Goal: Task Accomplishment & Management: Manage account settings

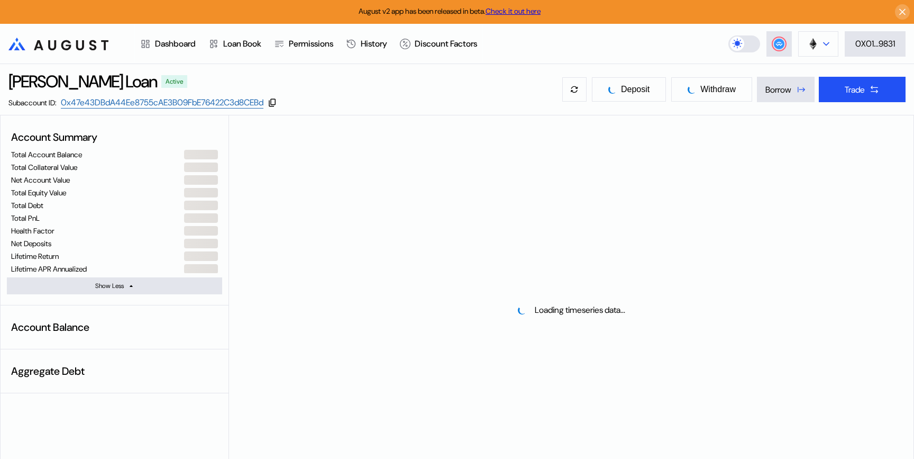
click at [812, 49] on button at bounding box center [819, 43] width 40 height 25
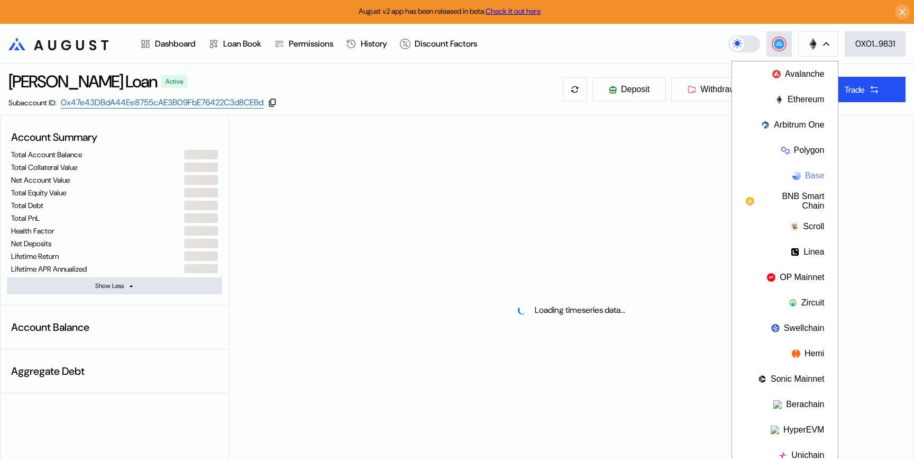
click at [809, 178] on button "Base" at bounding box center [785, 175] width 106 height 25
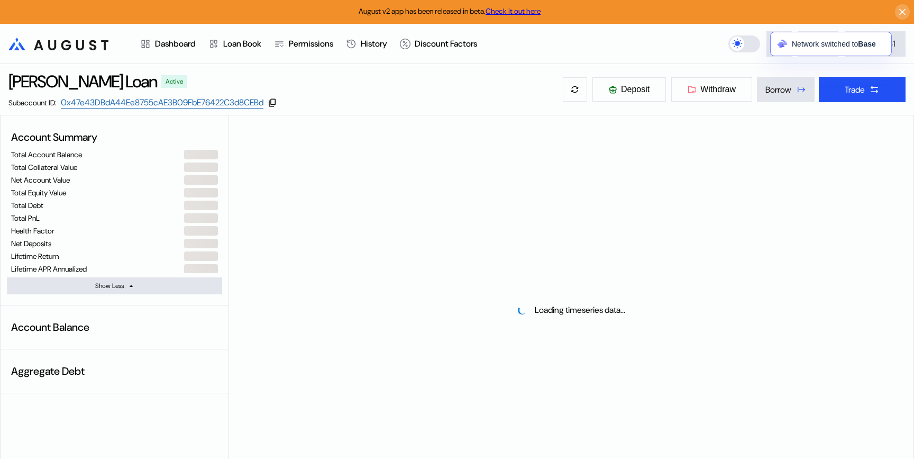
select select "*"
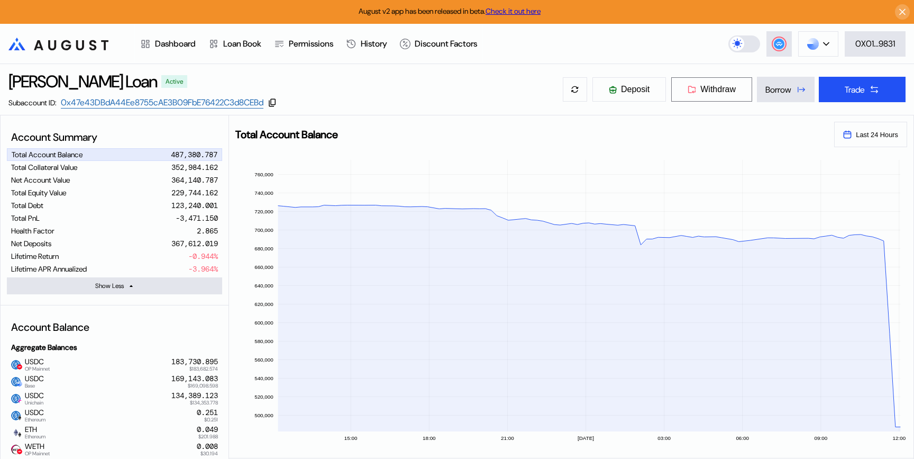
click at [711, 86] on span "Withdraw" at bounding box center [718, 90] width 35 height 10
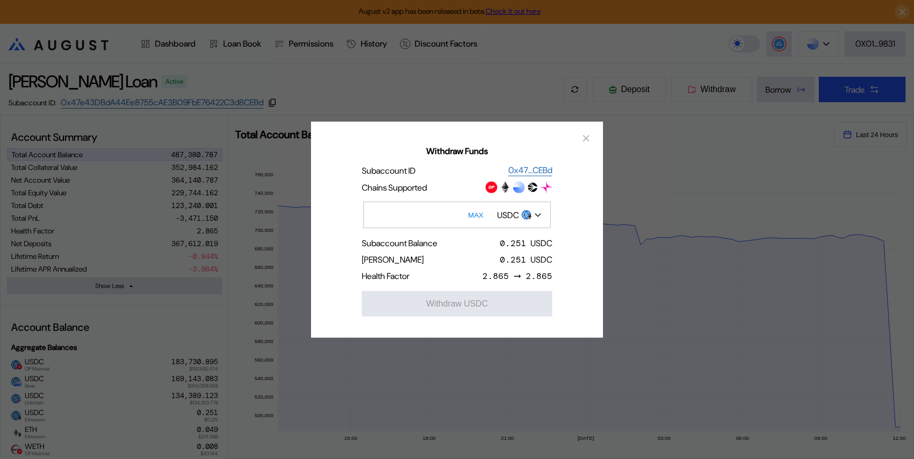
click at [510, 215] on div "USDC" at bounding box center [508, 214] width 22 height 11
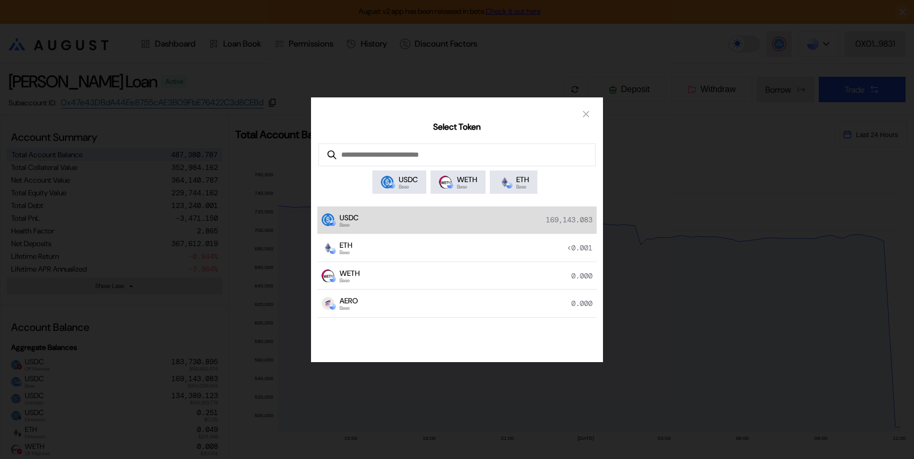
click at [463, 225] on div "USDC Base 169,143.083" at bounding box center [457, 220] width 279 height 28
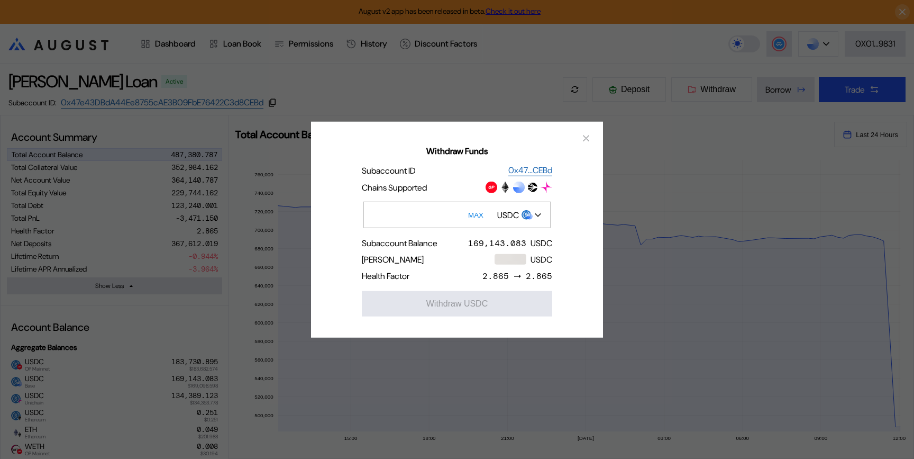
click at [482, 216] on button "MAX" at bounding box center [476, 215] width 22 height 24
type input "**********"
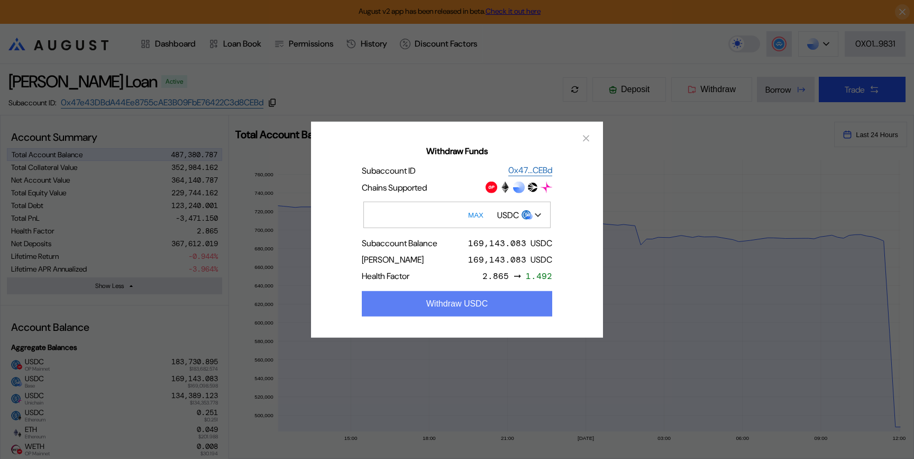
click at [450, 306] on button "Withdraw USDC" at bounding box center [457, 303] width 191 height 25
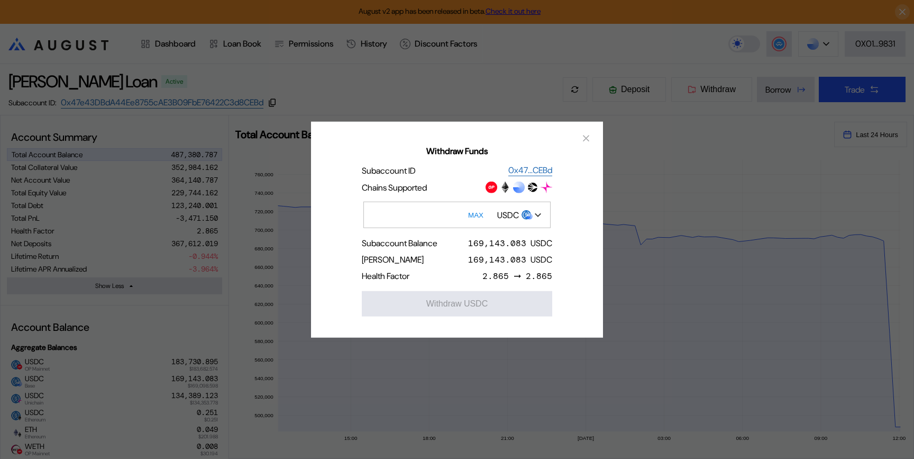
click at [474, 209] on button "MAX" at bounding box center [476, 215] width 22 height 24
type input "**********"
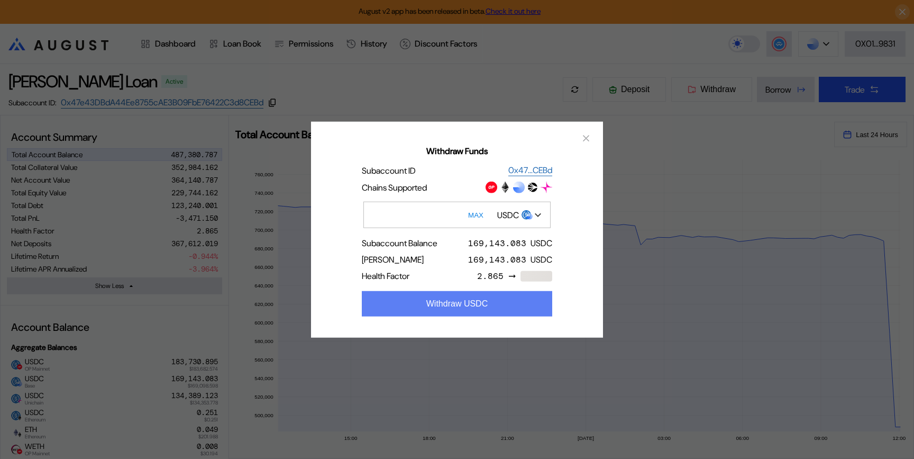
click at [456, 306] on button "Withdraw USDC" at bounding box center [457, 303] width 191 height 25
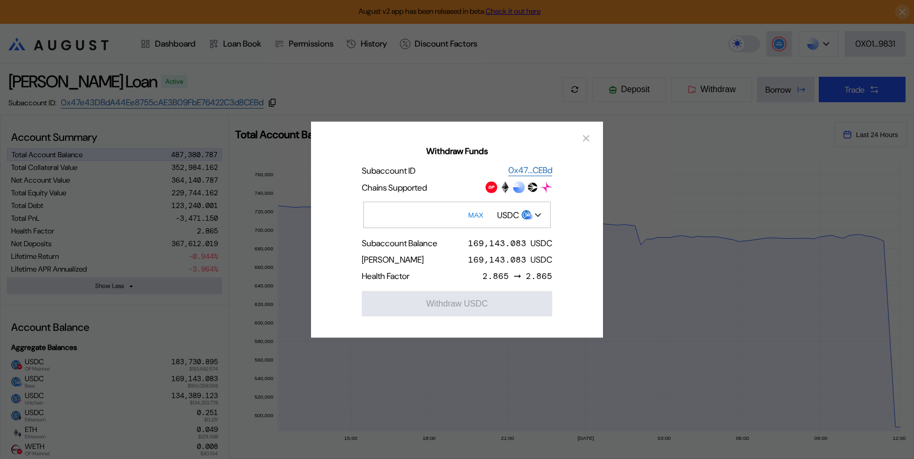
click at [657, 193] on div "Withdraw Funds Subaccount ID 0x47...CEBd Chains Supported MAX USDC Subaccount B…" at bounding box center [457, 229] width 914 height 459
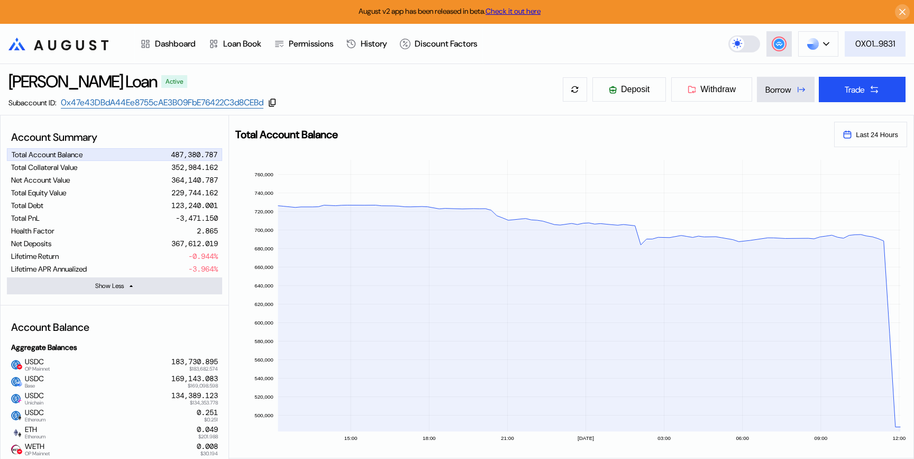
click at [876, 44] on div "0X01...9831" at bounding box center [876, 43] width 40 height 11
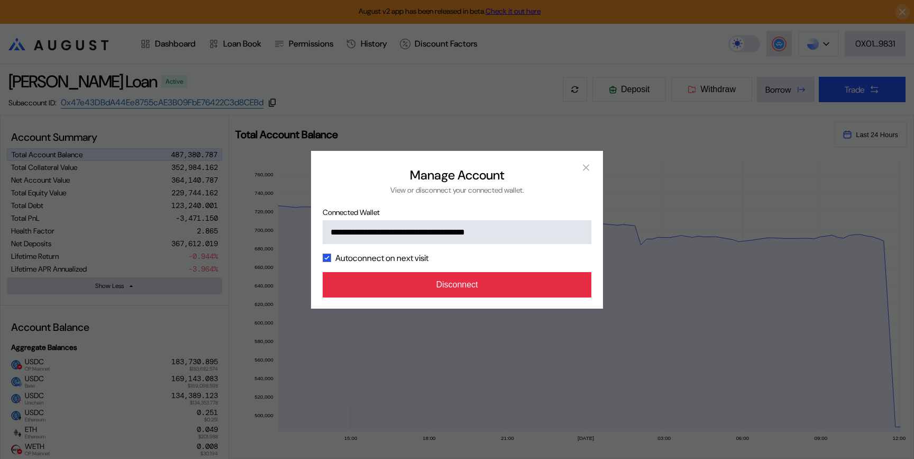
click at [429, 289] on button "Disconnect" at bounding box center [457, 284] width 269 height 25
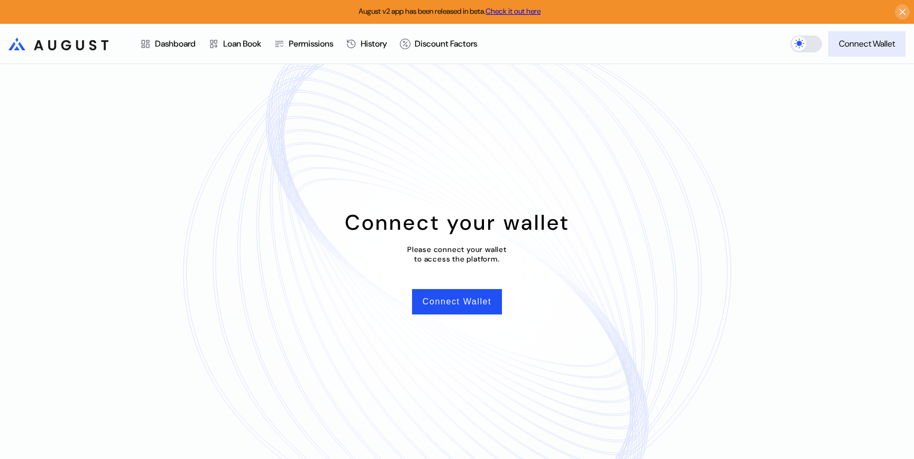
click at [872, 33] on button "Connect Wallet" at bounding box center [867, 43] width 77 height 25
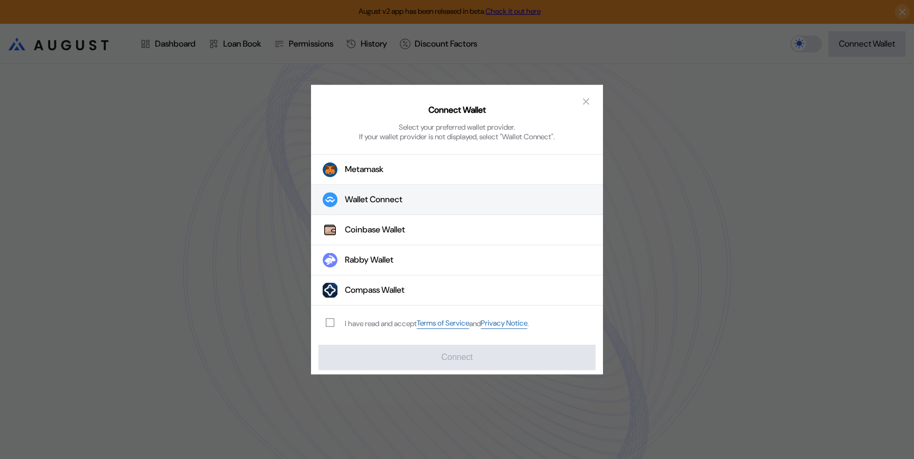
click at [455, 202] on button "Wallet Connect" at bounding box center [457, 200] width 292 height 30
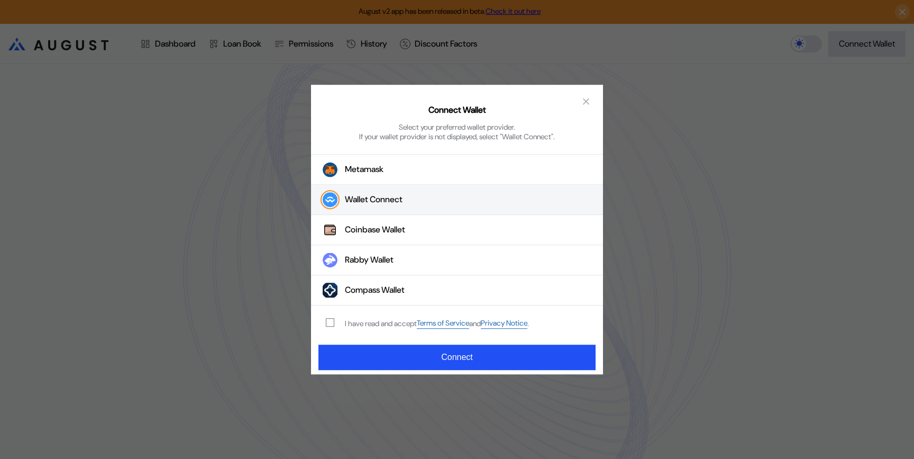
click at [336, 319] on div "modal" at bounding box center [332, 323] width 13 height 8
click at [331, 321] on span "modal" at bounding box center [329, 322] width 7 height 7
click at [413, 373] on div "Connect Wallet Select your preferred wallet provider. If your wallet provider i…" at bounding box center [457, 230] width 292 height 290
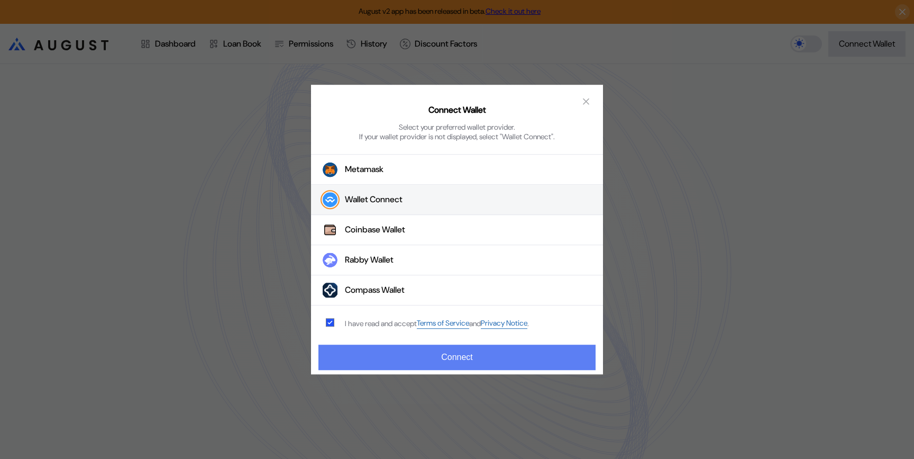
click at [419, 360] on button "Connect" at bounding box center [457, 356] width 277 height 25
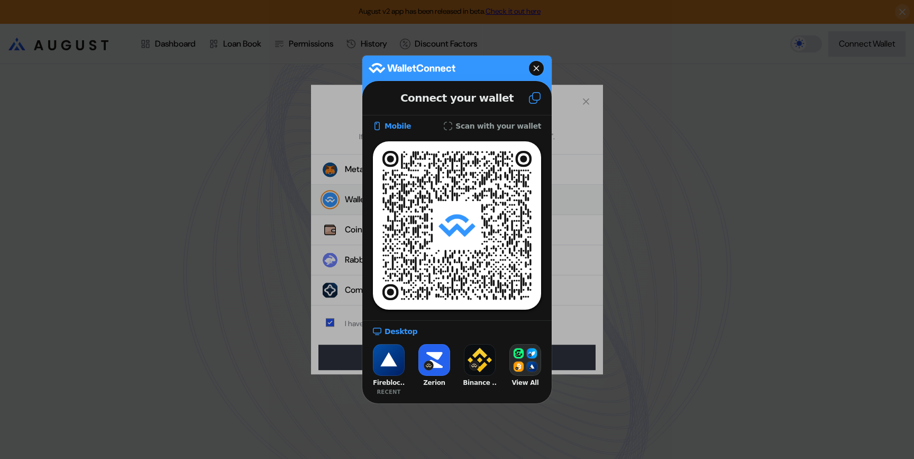
click at [542, 95] on button at bounding box center [535, 98] width 34 height 29
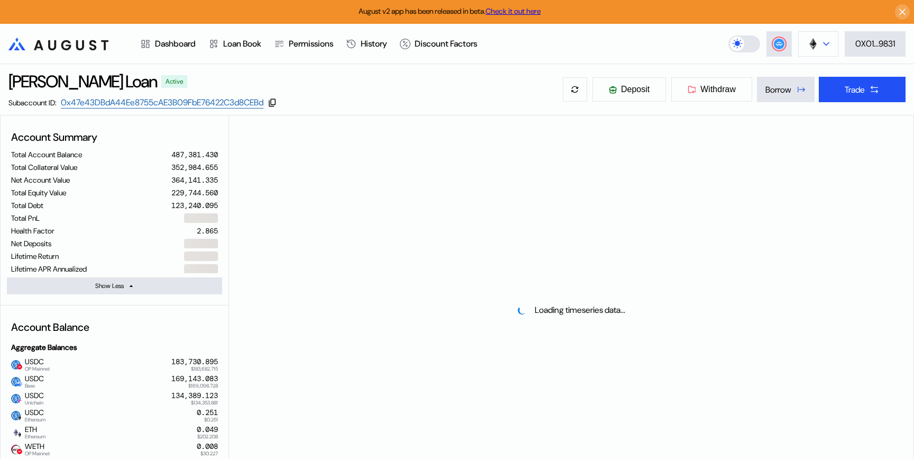
click at [811, 41] on img at bounding box center [814, 44] width 12 height 12
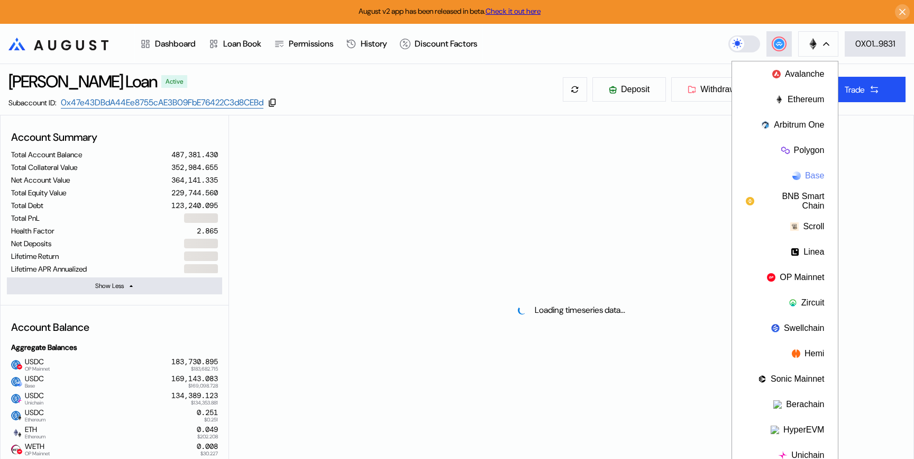
select select "*"
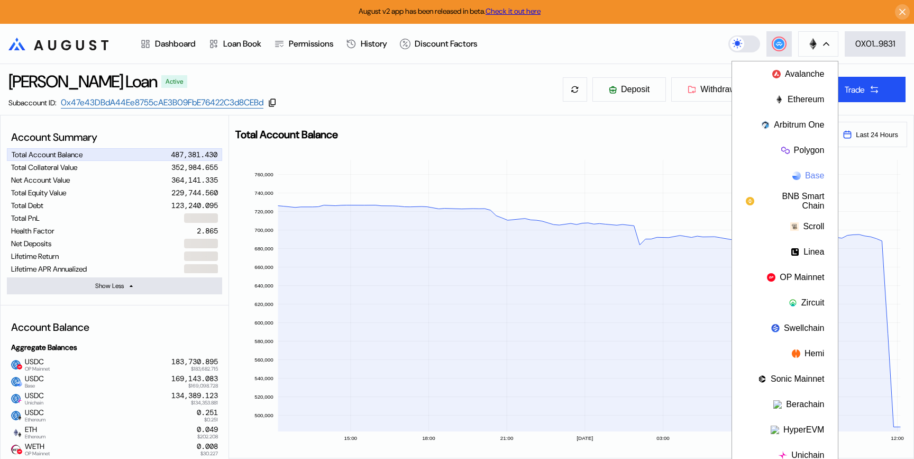
click at [796, 167] on button "Base" at bounding box center [785, 175] width 106 height 25
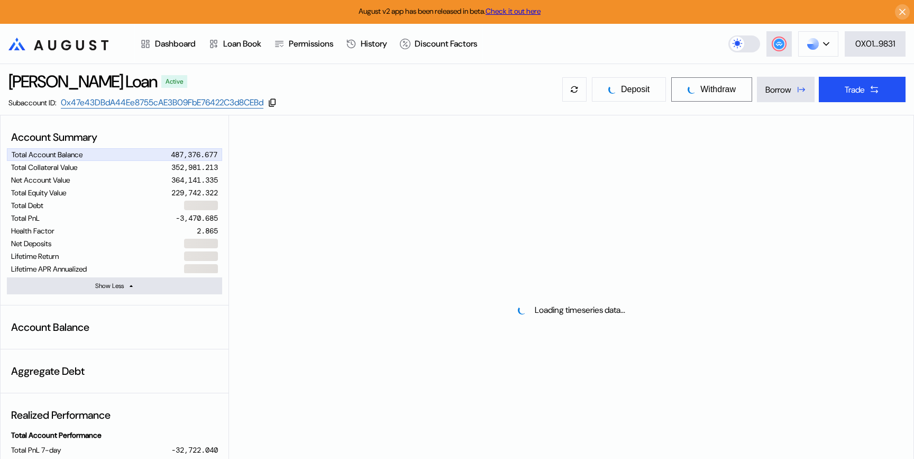
select select "*"
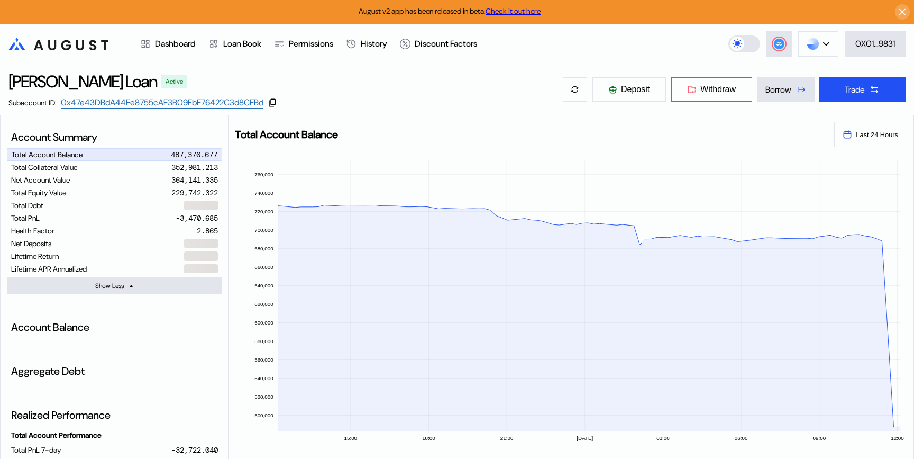
click at [716, 90] on span "Withdraw" at bounding box center [718, 90] width 35 height 10
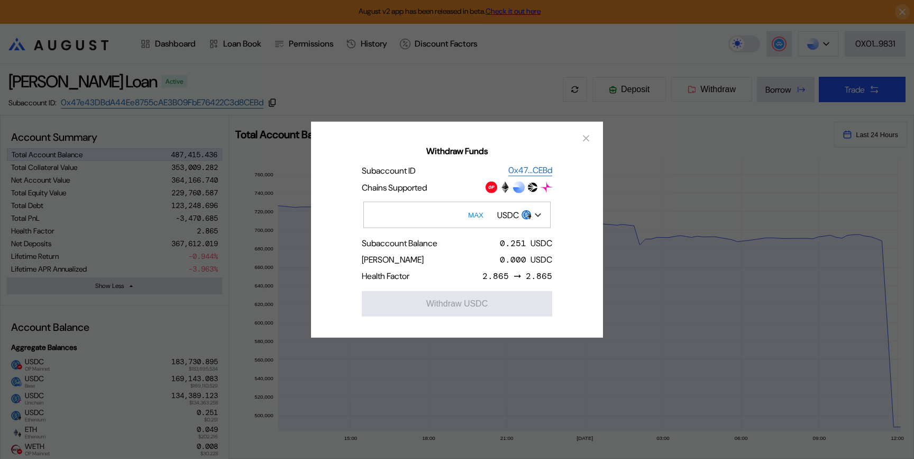
click at [513, 217] on div "USDC" at bounding box center [508, 214] width 22 height 11
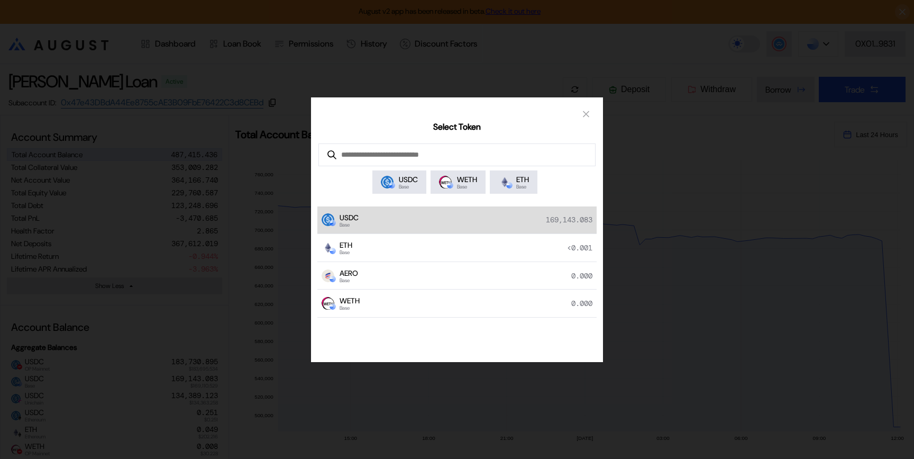
click at [436, 223] on div "USDC Base 169,143.083" at bounding box center [457, 220] width 279 height 28
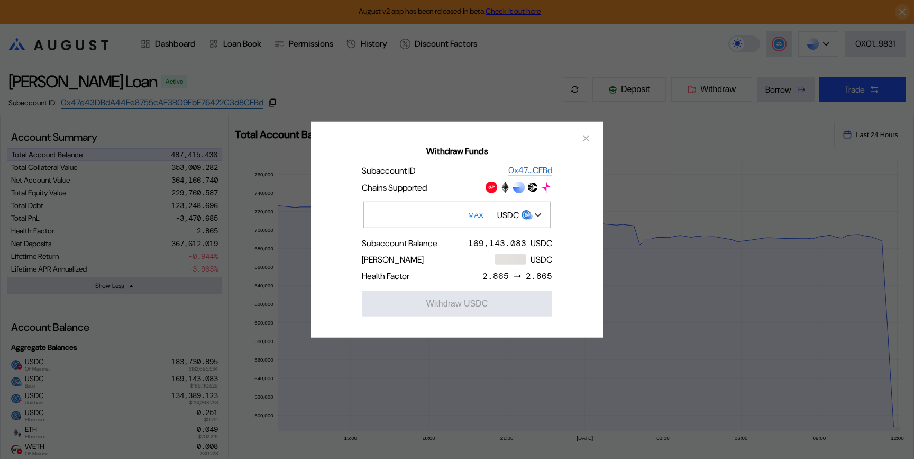
click at [473, 214] on button "MAX" at bounding box center [476, 215] width 22 height 24
type input "**********"
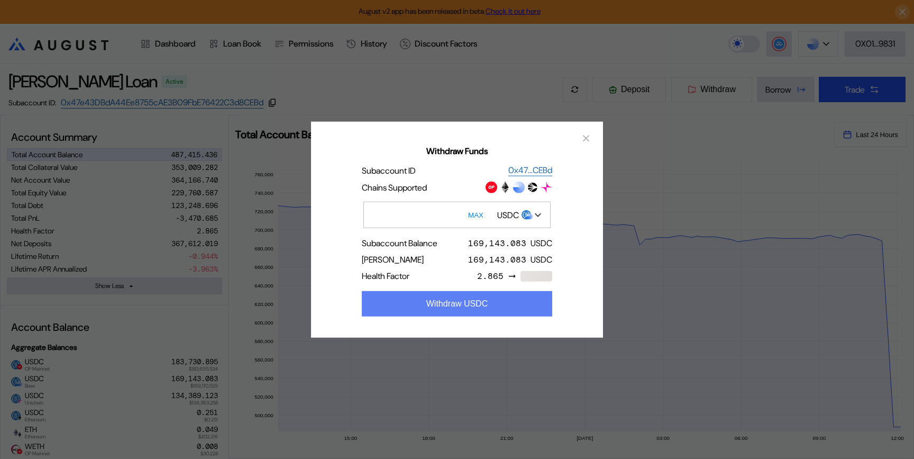
click at [488, 306] on button "Withdraw USDC" at bounding box center [457, 303] width 191 height 25
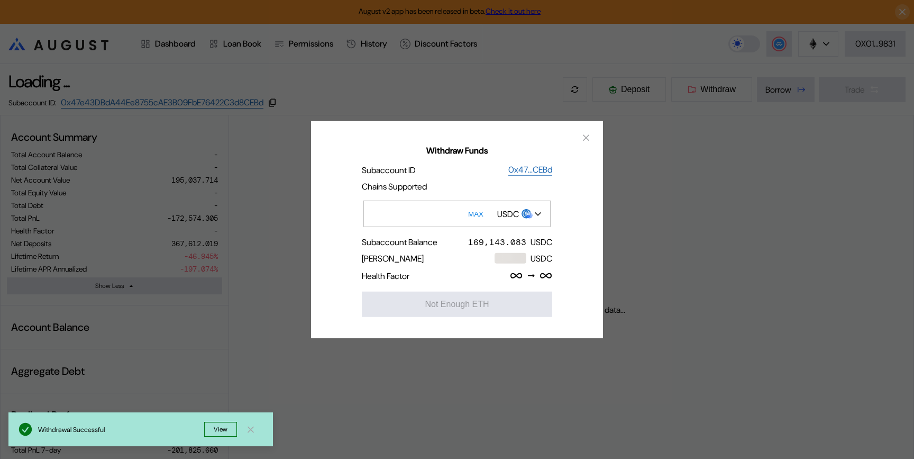
select select "*"
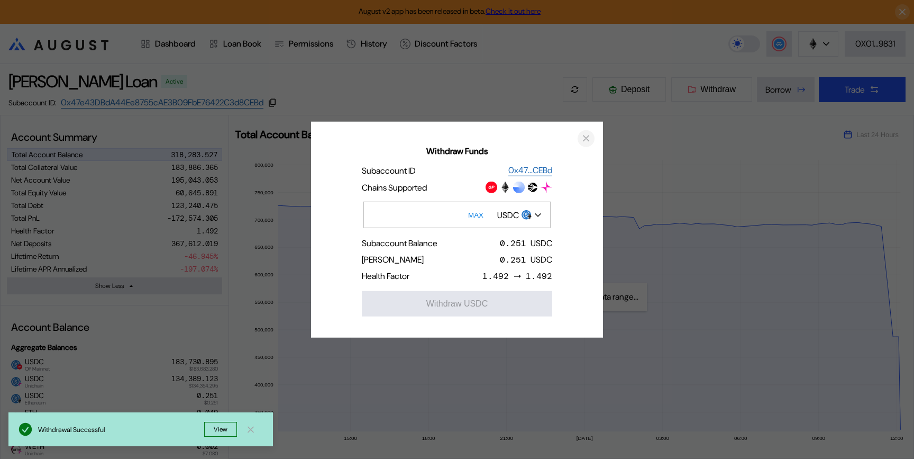
click at [589, 137] on icon "close modal" at bounding box center [586, 138] width 11 height 11
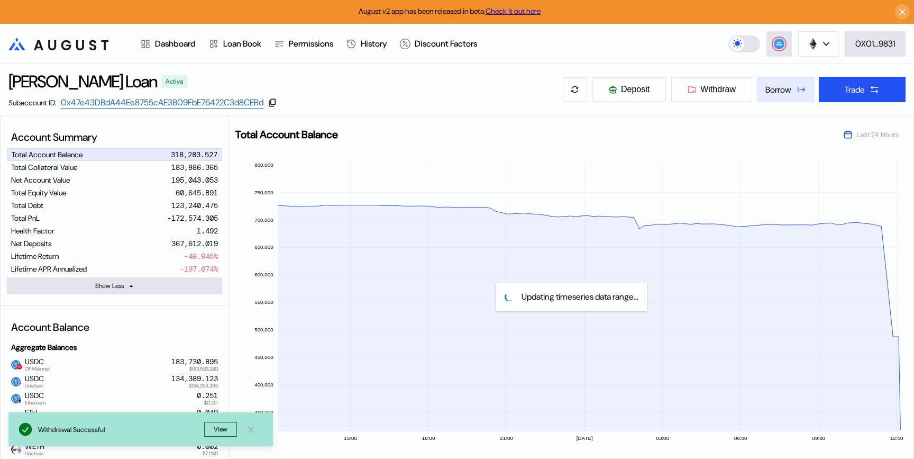
click at [781, 90] on div "Borrow" at bounding box center [779, 89] width 26 height 11
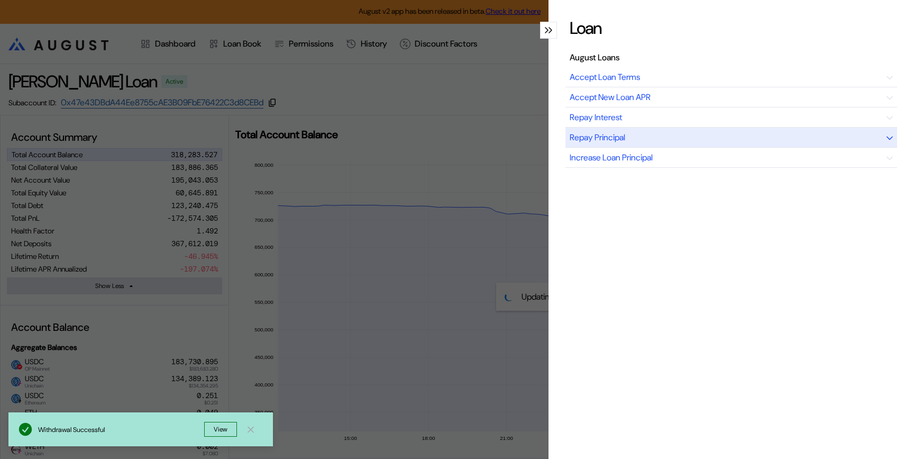
click at [687, 134] on div "Repay Principal" at bounding box center [732, 138] width 332 height 20
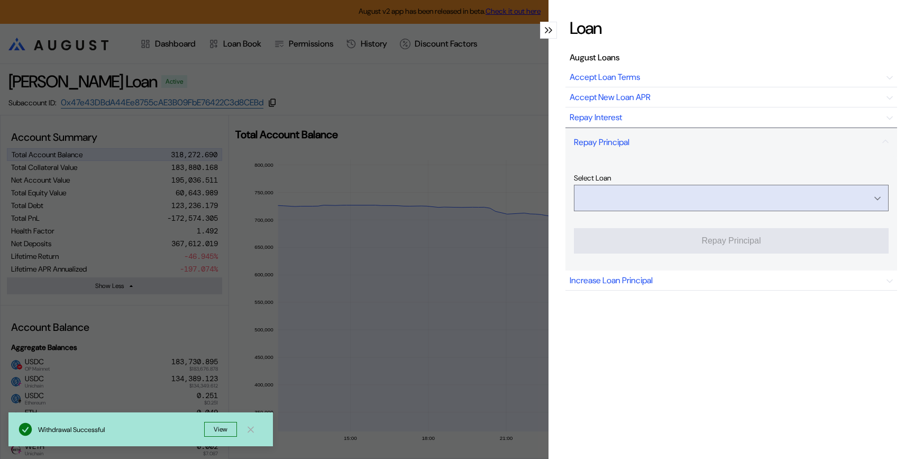
click at [752, 205] on input "Open menu" at bounding box center [725, 197] width 287 height 25
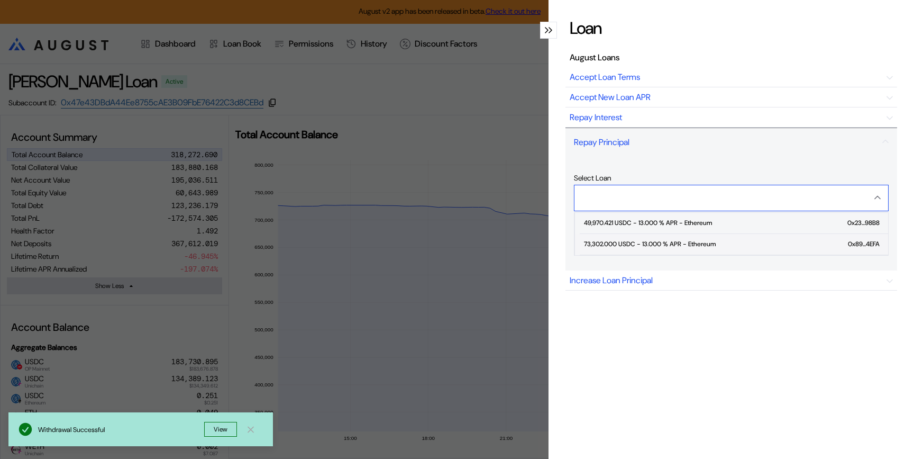
click at [727, 244] on span "73,302.000 USDC - 13.000 % APR - Ethereum 0x89...4EFA" at bounding box center [734, 244] width 309 height 21
type input "**********"
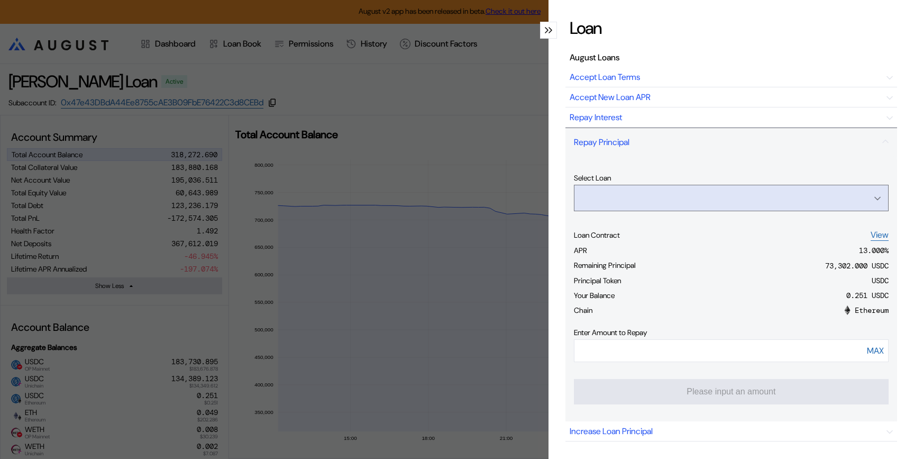
click at [699, 198] on input "Open menu" at bounding box center [725, 197] width 287 height 25
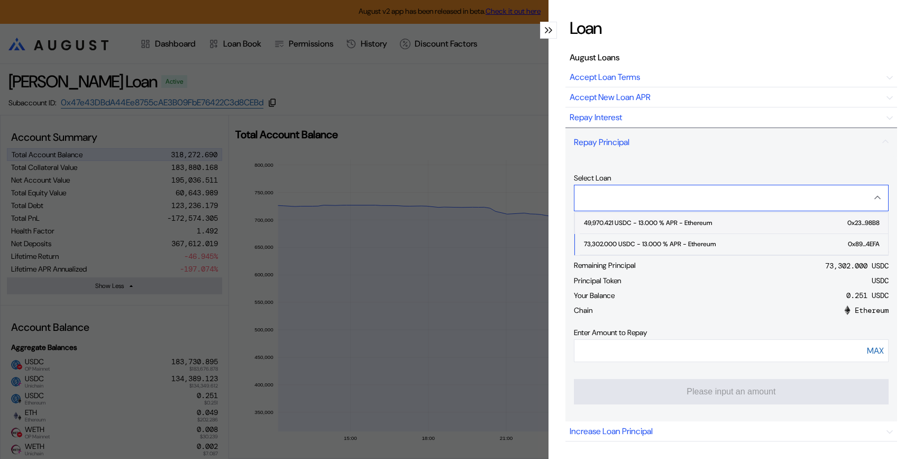
click at [671, 231] on span "49,970.421 USDC - 13.000 % APR - Ethereum 0x23...98B8" at bounding box center [734, 223] width 309 height 21
type input "**********"
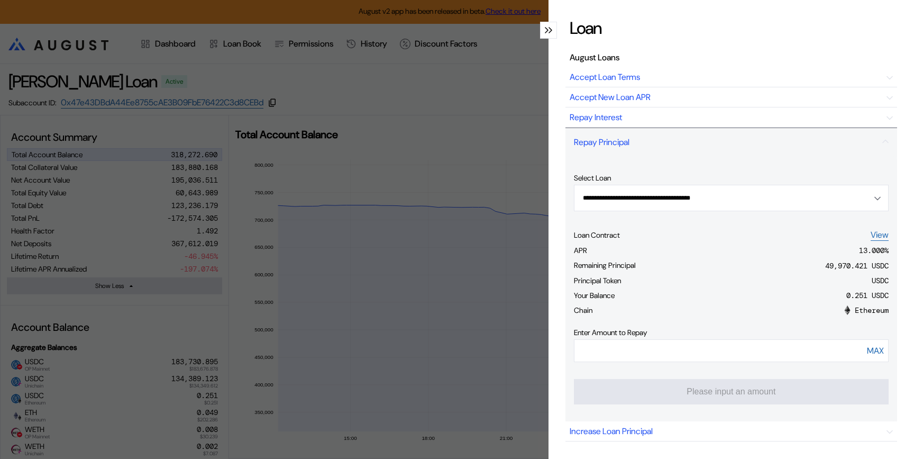
click at [366, 182] on div "**********" at bounding box center [457, 229] width 914 height 459
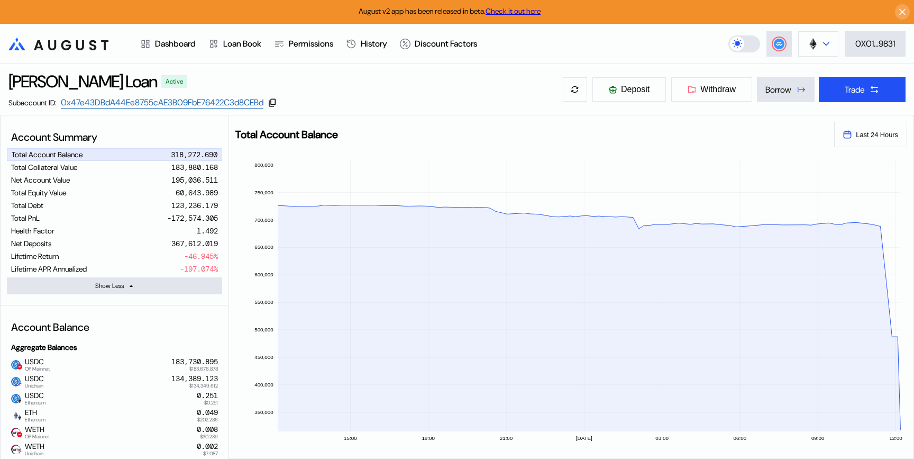
click at [824, 43] on icon at bounding box center [826, 43] width 5 height 3
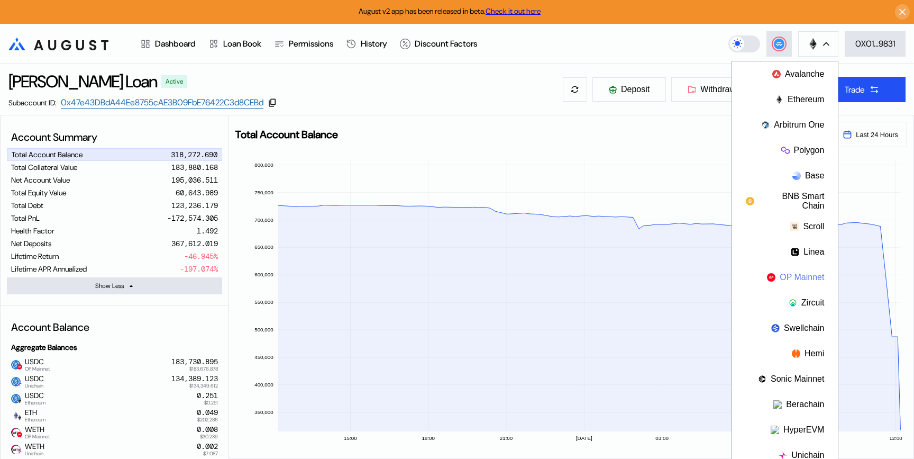
click at [805, 277] on button "OP Mainnet" at bounding box center [785, 277] width 106 height 25
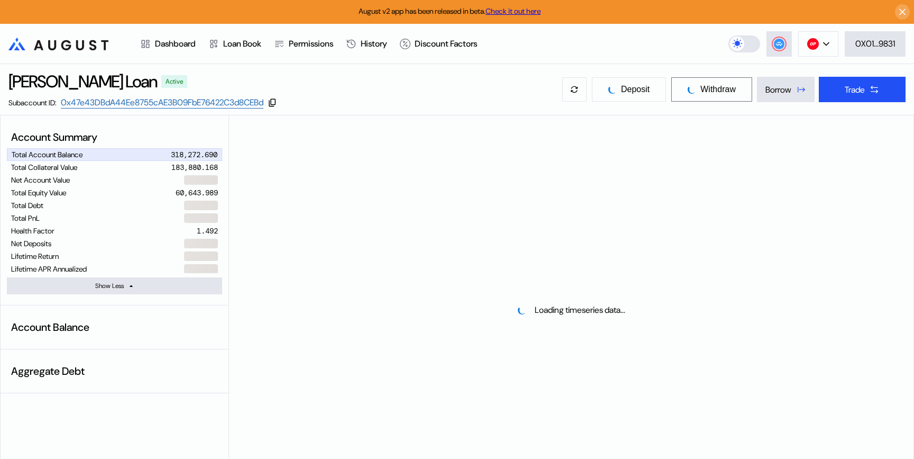
select select "*"
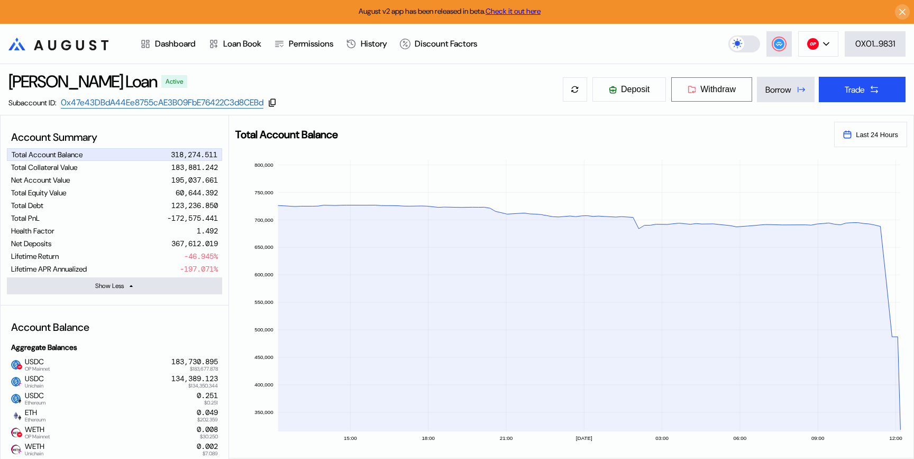
click at [722, 90] on span "Withdraw" at bounding box center [718, 90] width 35 height 10
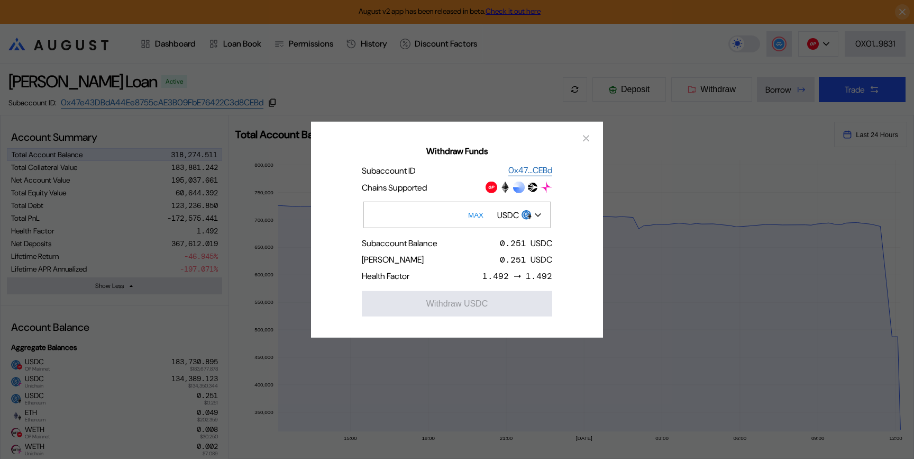
click at [506, 210] on div "USDC" at bounding box center [508, 214] width 22 height 11
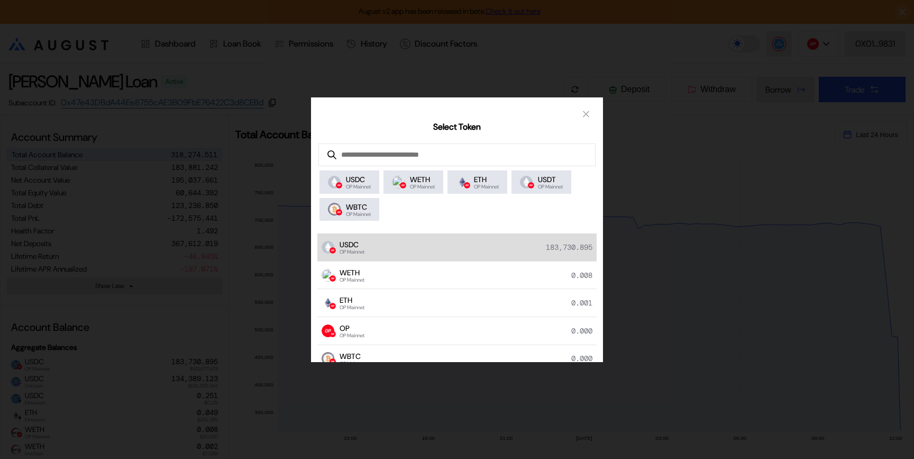
click at [482, 252] on div "USDC OP Mainnet 183,730.895" at bounding box center [457, 247] width 279 height 28
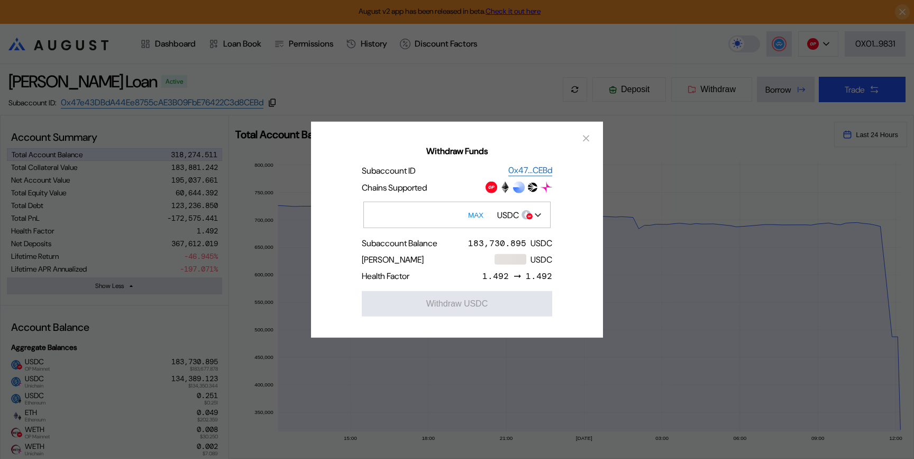
click at [473, 214] on button "MAX" at bounding box center [476, 215] width 22 height 24
type input "**********"
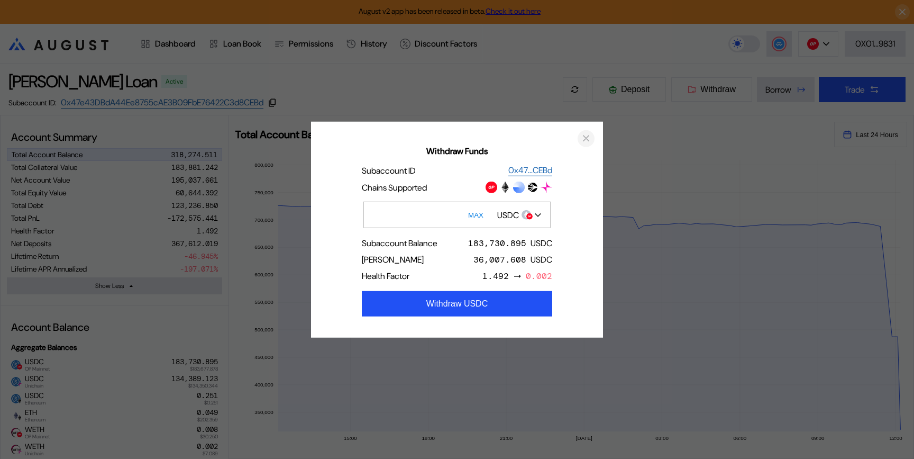
click at [583, 137] on icon "close modal" at bounding box center [586, 138] width 11 height 11
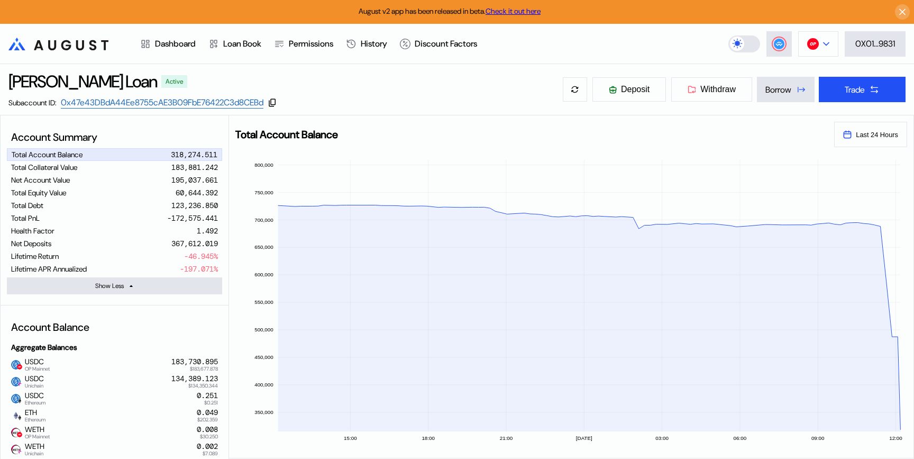
click at [816, 49] on img at bounding box center [814, 44] width 12 height 12
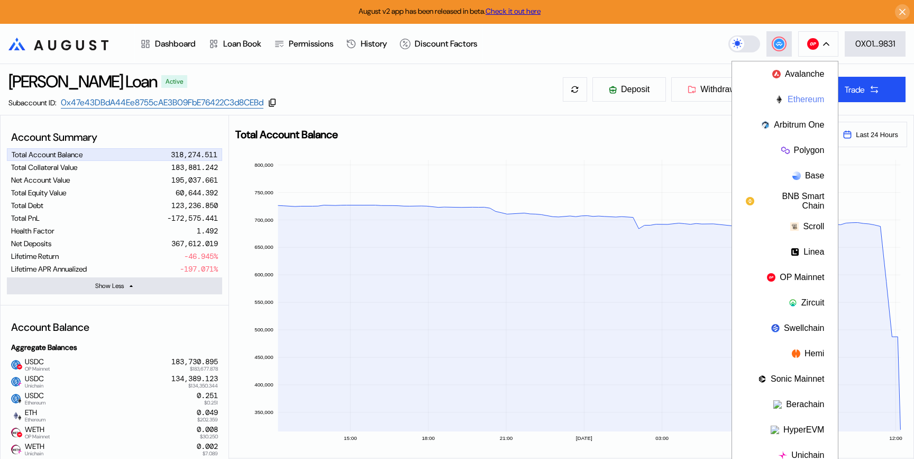
click at [803, 98] on button "Ethereum" at bounding box center [785, 99] width 106 height 25
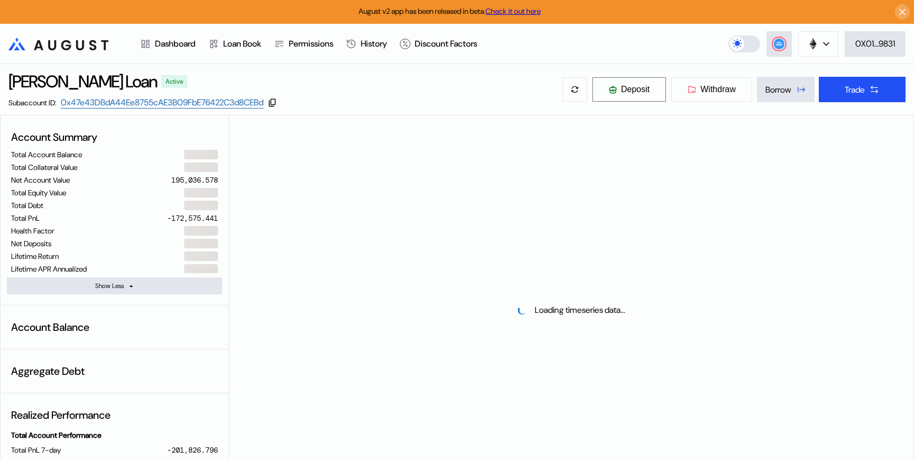
click at [627, 88] on span "Deposit" at bounding box center [635, 90] width 29 height 10
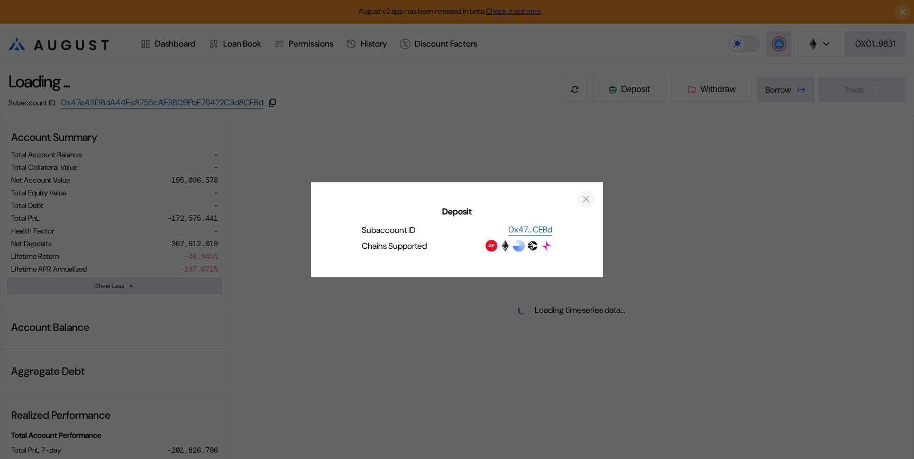
click at [586, 197] on icon "close modal" at bounding box center [586, 198] width 11 height 11
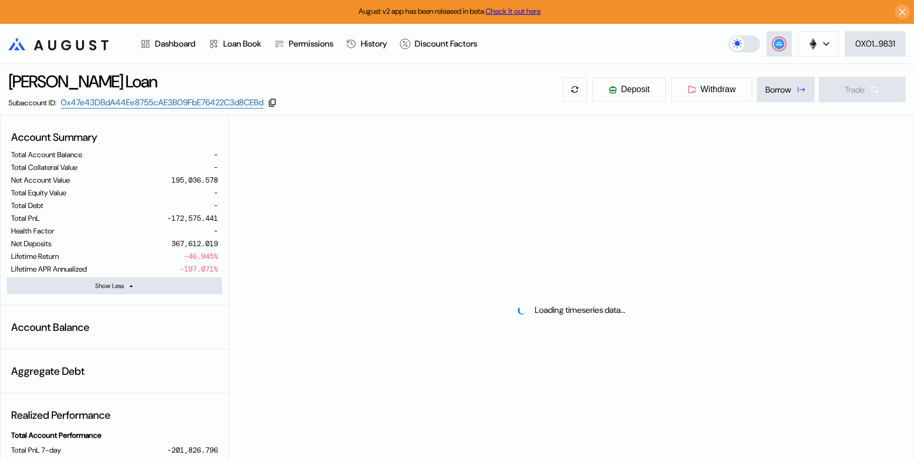
select select "*"
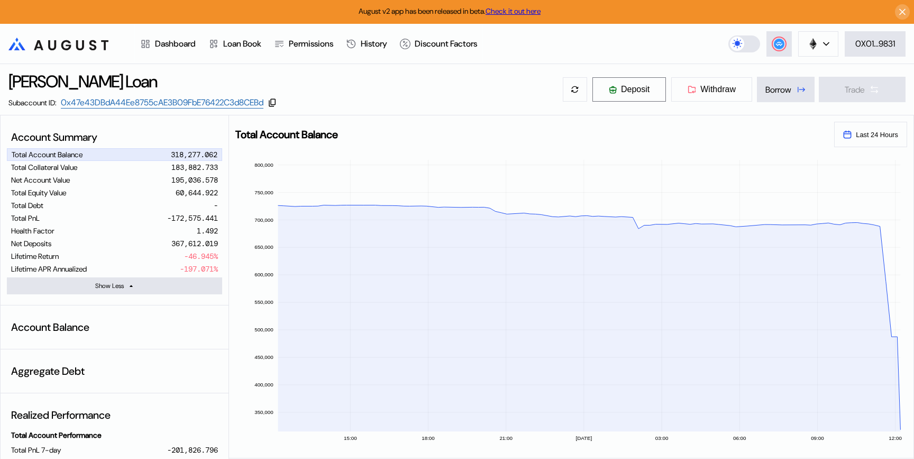
click at [640, 85] on span "Deposit" at bounding box center [635, 90] width 29 height 10
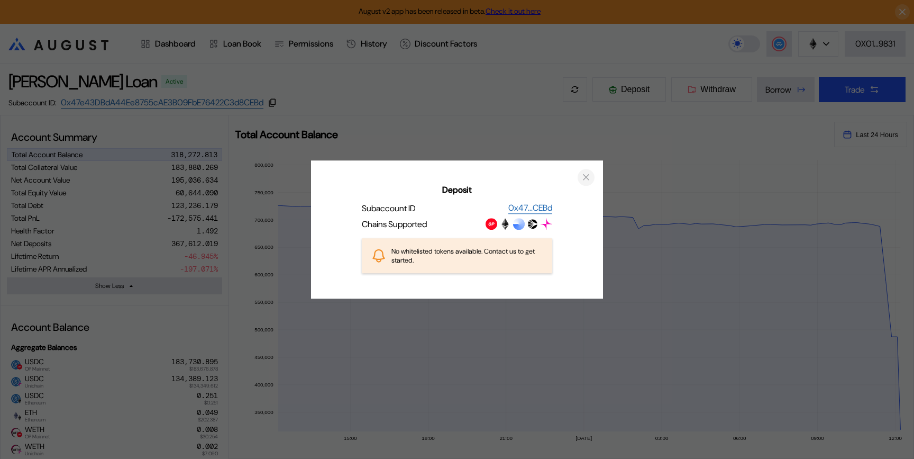
click at [589, 176] on icon "close modal" at bounding box center [586, 176] width 11 height 11
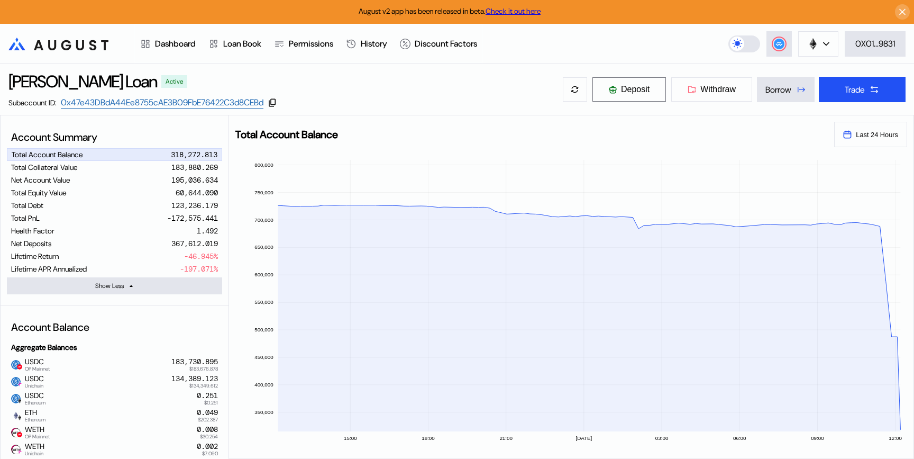
click at [643, 89] on span "Deposit" at bounding box center [635, 90] width 29 height 10
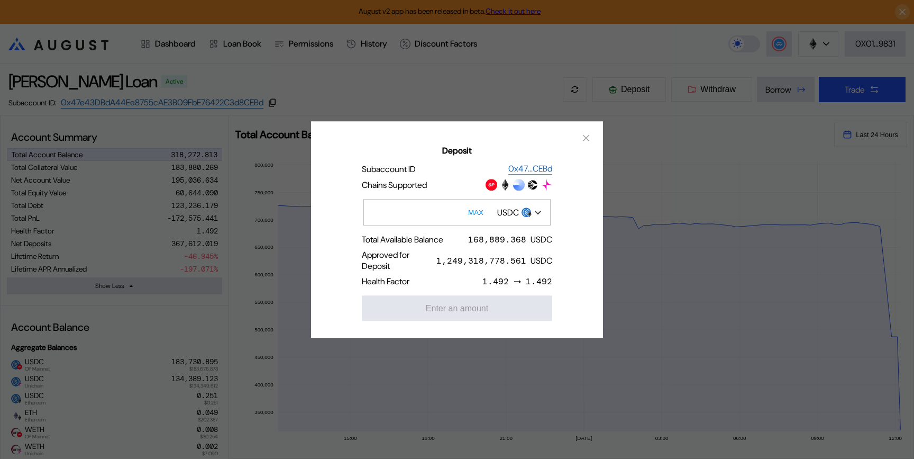
click at [477, 206] on button "MAX" at bounding box center [476, 212] width 22 height 24
type input "**********"
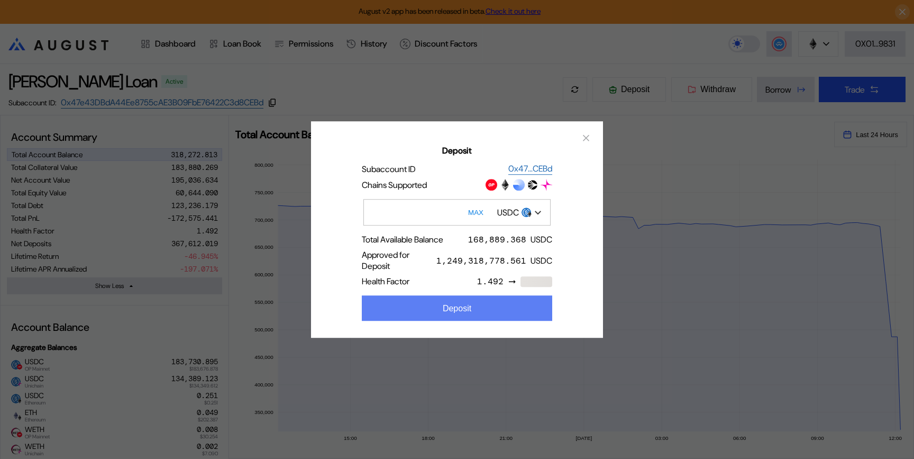
click at [438, 309] on button "Deposit" at bounding box center [457, 307] width 191 height 25
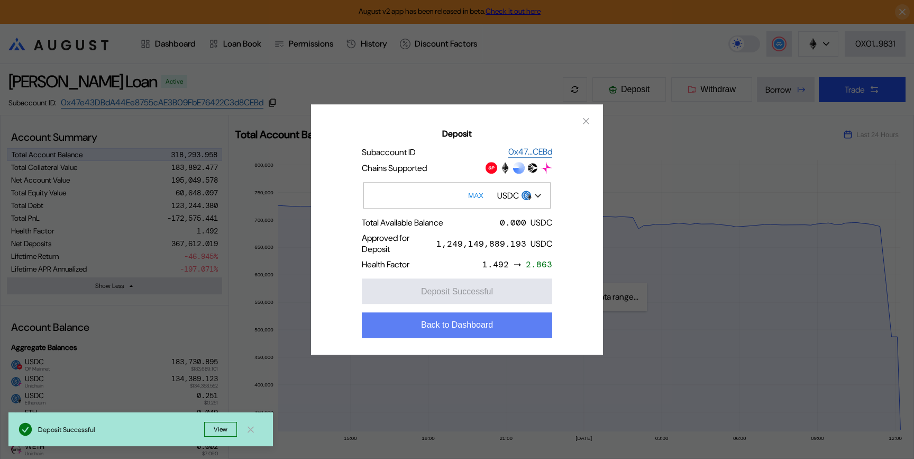
click at [468, 329] on button "Back to Dashboard" at bounding box center [457, 324] width 191 height 25
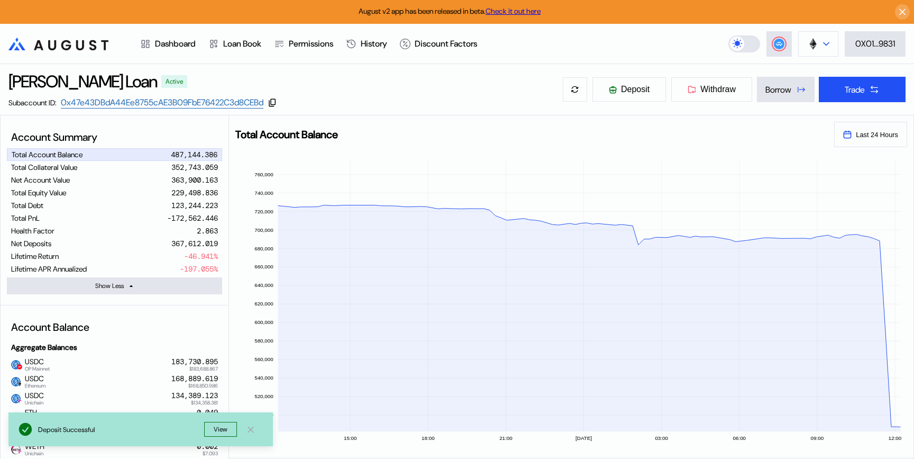
click at [828, 42] on icon at bounding box center [826, 43] width 5 height 3
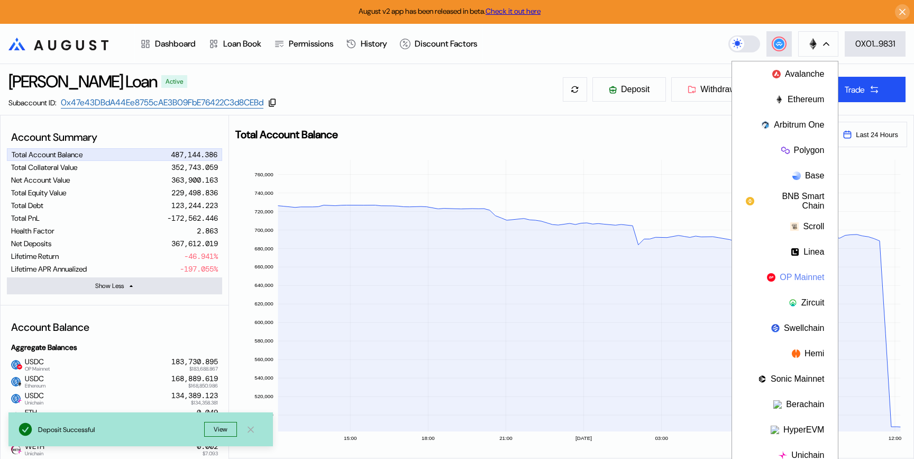
click at [792, 274] on button "OP Mainnet" at bounding box center [785, 277] width 106 height 25
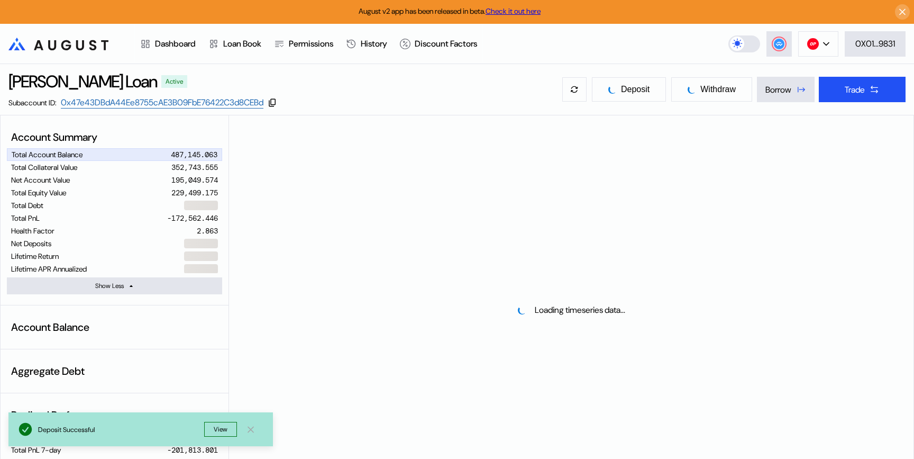
select select "*"
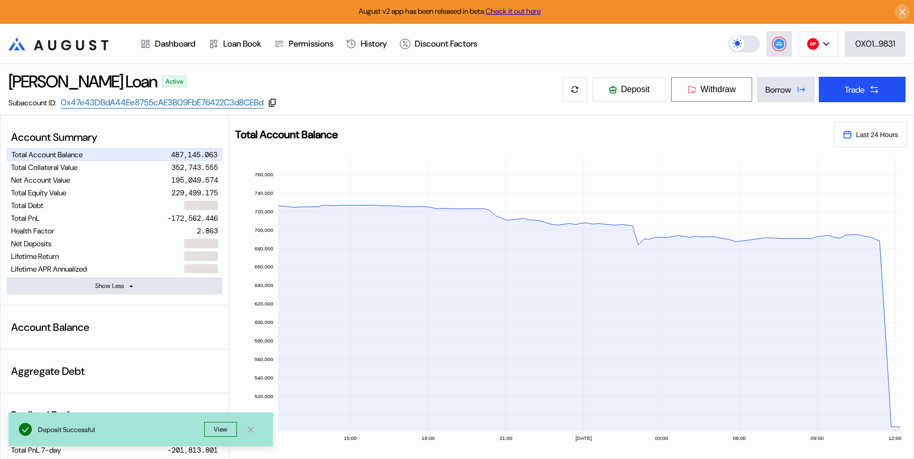
click at [719, 93] on span "Withdraw" at bounding box center [718, 90] width 35 height 10
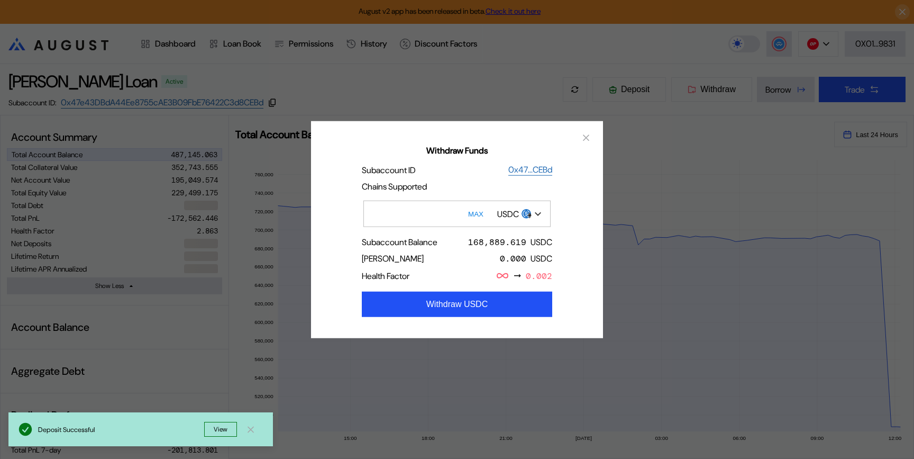
click at [519, 217] on div "USDC" at bounding box center [508, 213] width 22 height 11
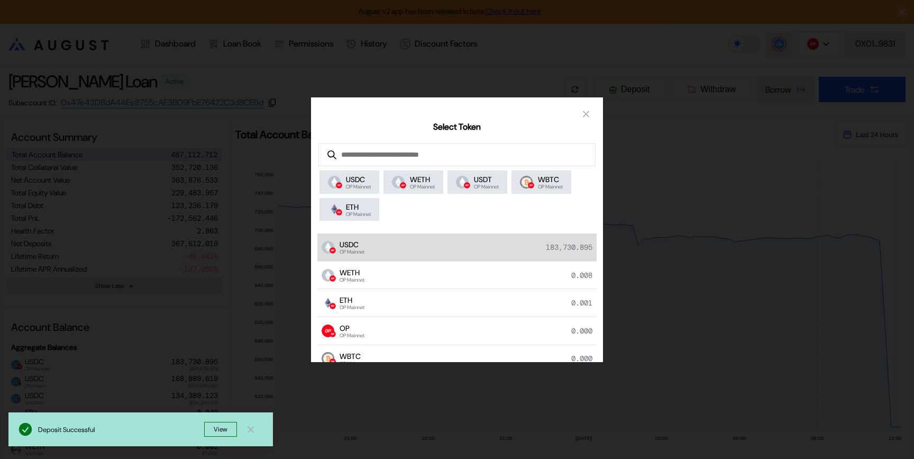
click at [470, 255] on div "USDC OP Mainnet 183,730.895" at bounding box center [457, 247] width 279 height 28
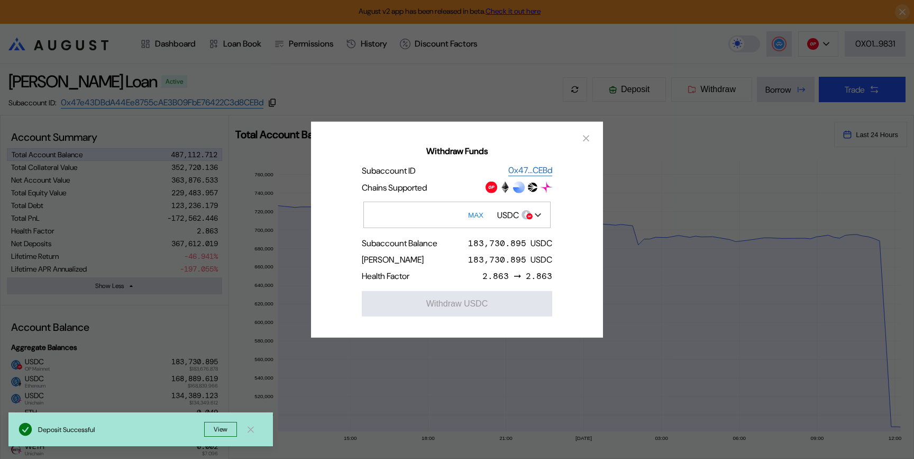
click at [480, 214] on button "MAX" at bounding box center [476, 215] width 22 height 24
type input "**********"
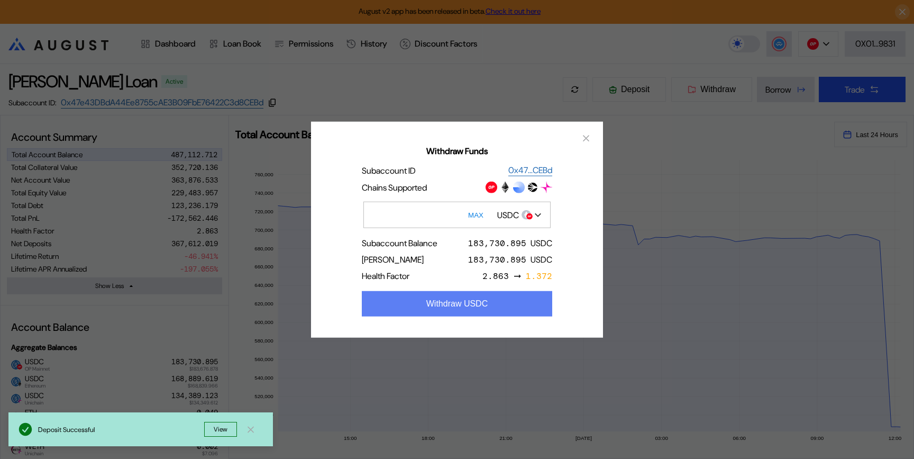
click at [465, 304] on button "Withdraw USDC" at bounding box center [457, 303] width 191 height 25
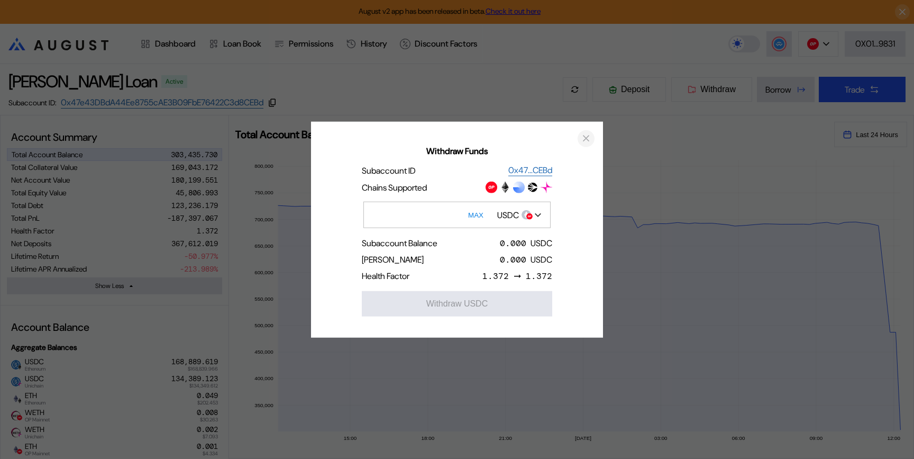
click at [587, 135] on icon "close modal" at bounding box center [586, 138] width 11 height 11
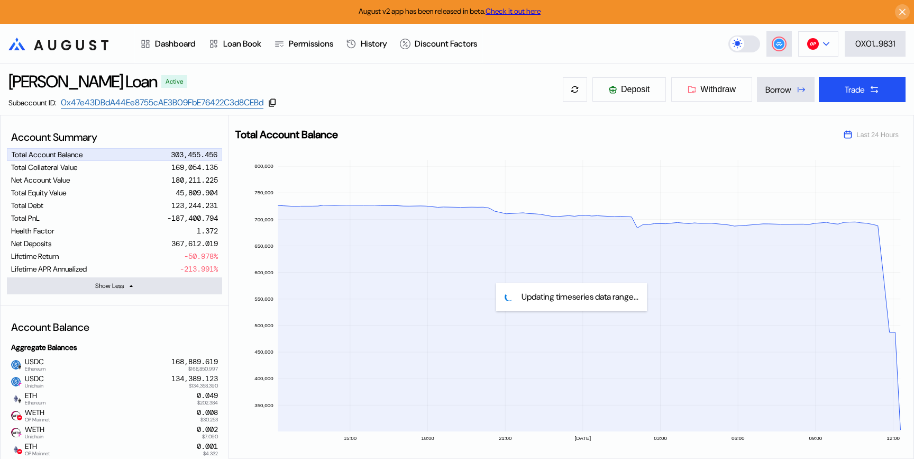
click at [815, 39] on img at bounding box center [814, 44] width 12 height 12
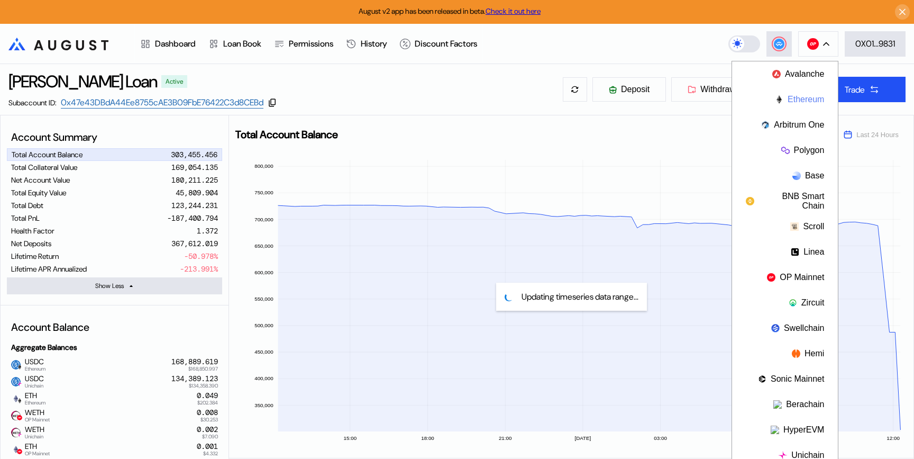
click at [797, 99] on button "Ethereum" at bounding box center [785, 99] width 106 height 25
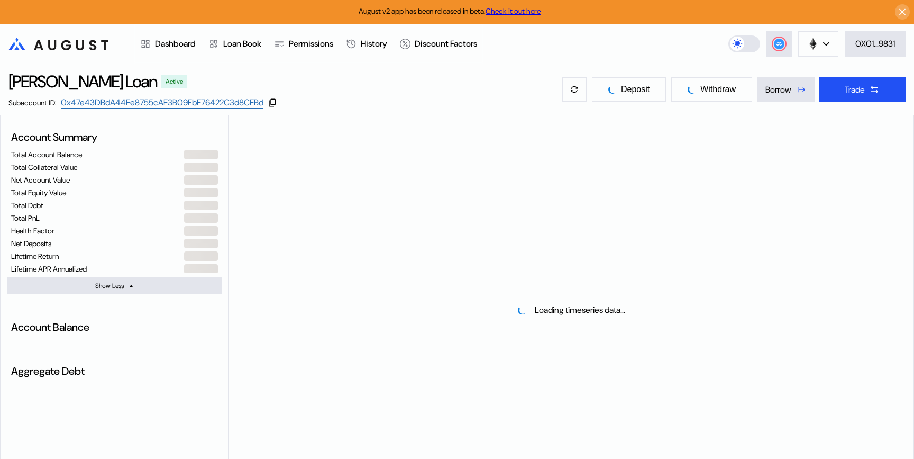
select select "*"
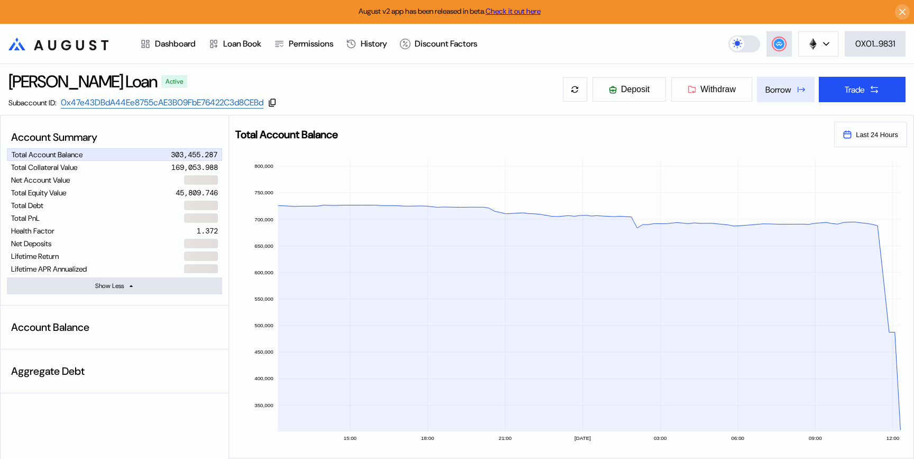
click at [784, 93] on div "Borrow" at bounding box center [779, 89] width 26 height 11
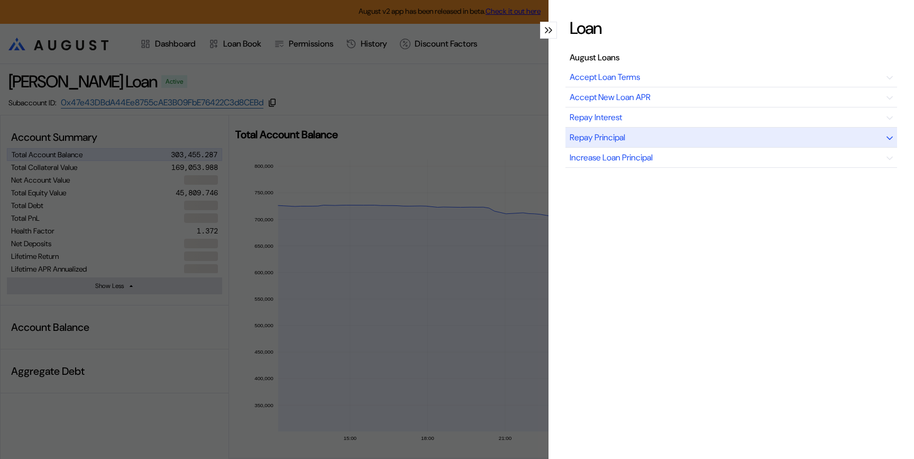
click at [699, 140] on div "Repay Principal" at bounding box center [732, 138] width 332 height 20
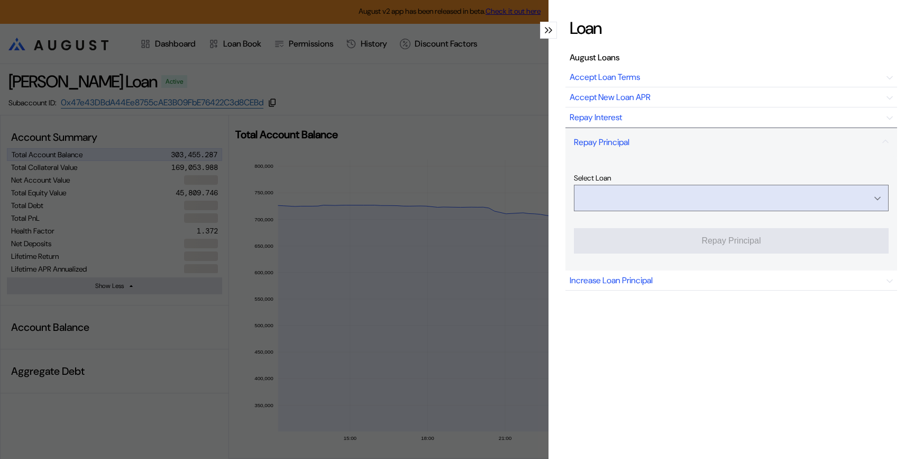
click at [695, 204] on input "Open menu" at bounding box center [725, 197] width 287 height 25
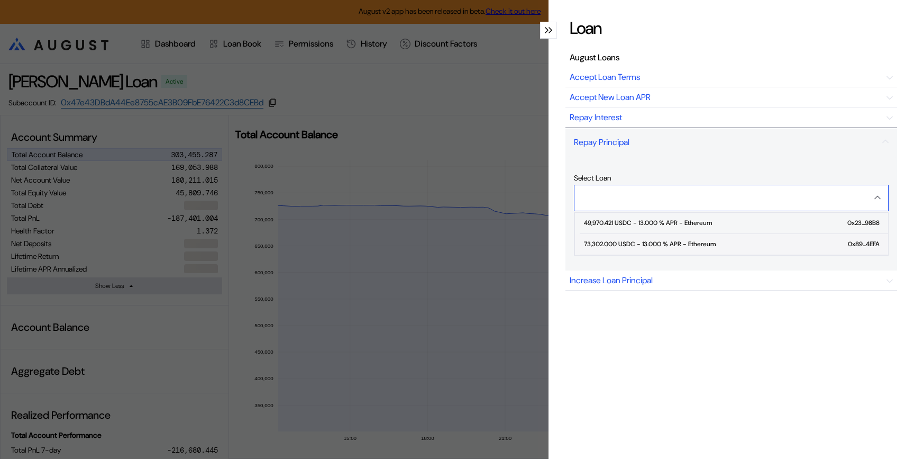
click at [672, 245] on div "73,302.000 USDC - 13.000 % APR - Ethereum" at bounding box center [650, 243] width 132 height 7
type input "**********"
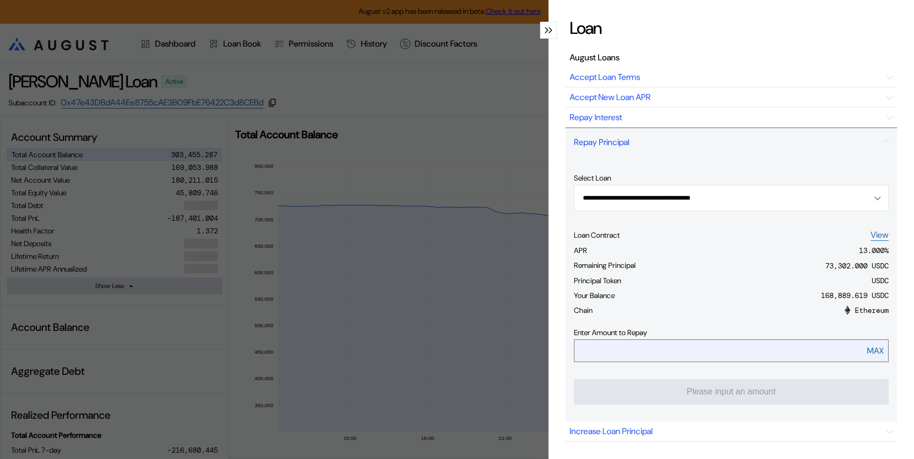
click at [876, 353] on div "MAX" at bounding box center [875, 350] width 17 height 11
type input "*****"
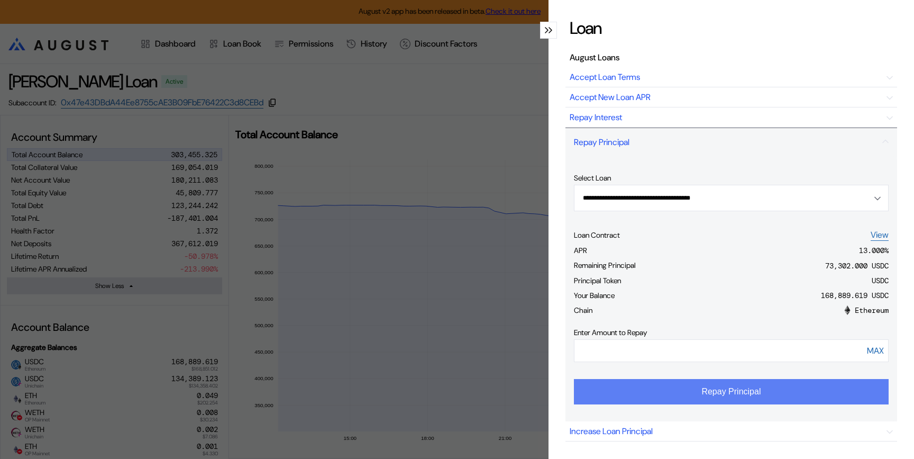
click at [772, 392] on button "Repay Principal" at bounding box center [731, 391] width 315 height 25
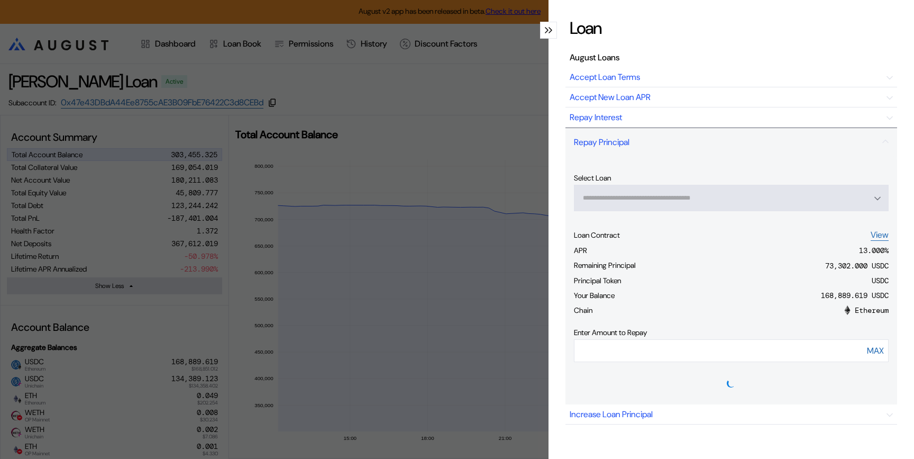
type input "**********"
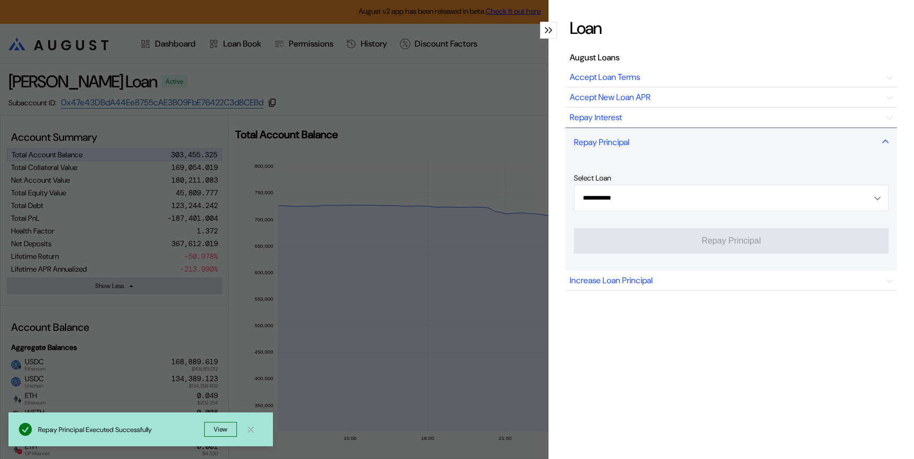
click at [626, 142] on div "Repay Principal" at bounding box center [602, 142] width 56 height 11
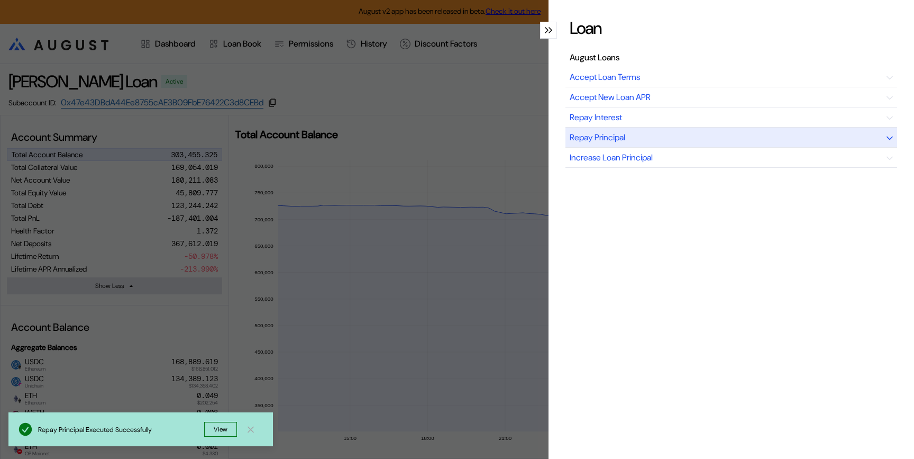
click at [622, 137] on div "Repay Principal" at bounding box center [598, 137] width 56 height 11
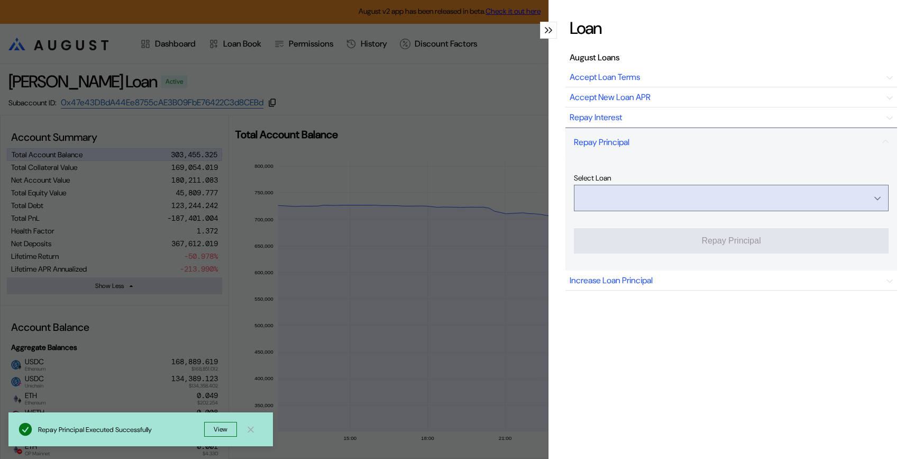
click at [624, 190] on input "Open menu" at bounding box center [725, 197] width 287 height 25
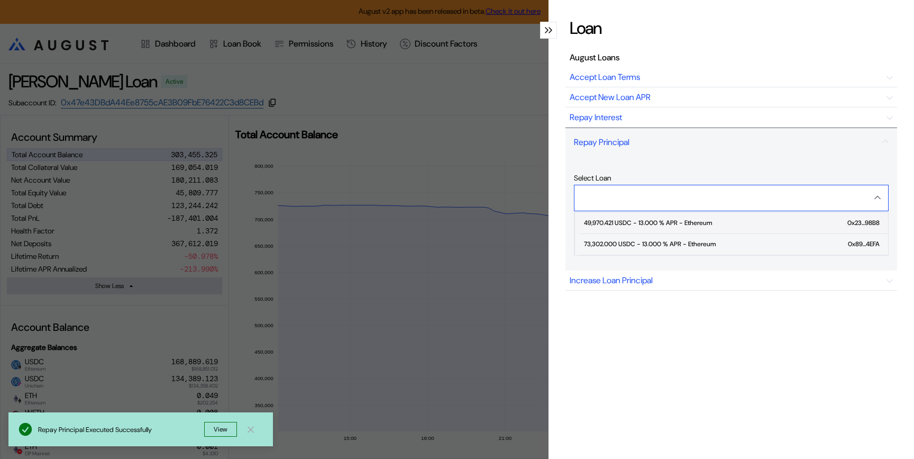
click at [625, 219] on div "49,970.421 USDC - 13.000 % APR - Ethereum" at bounding box center [648, 222] width 128 height 7
type input "**********"
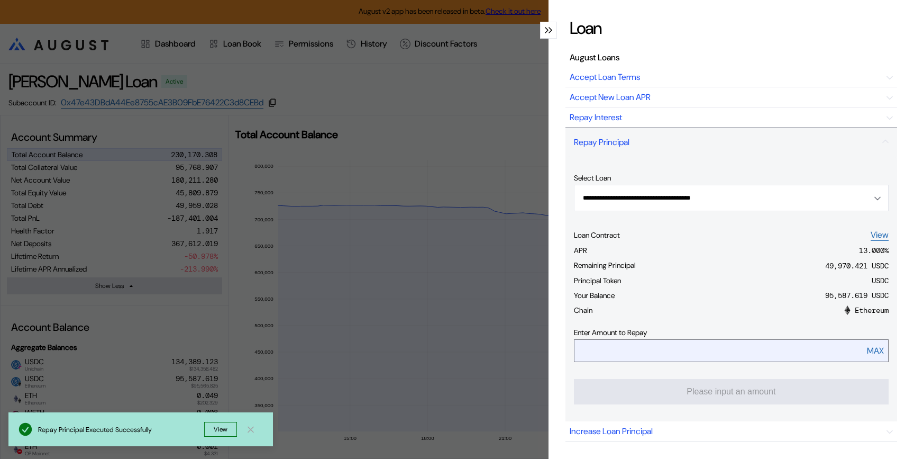
click at [875, 351] on div "MAX" at bounding box center [875, 350] width 17 height 11
type input "**********"
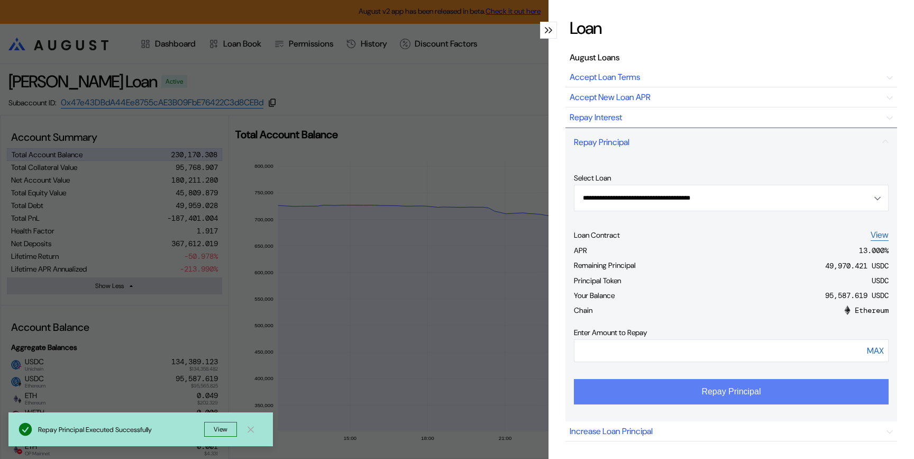
click at [787, 402] on button "Repay Principal" at bounding box center [731, 391] width 315 height 25
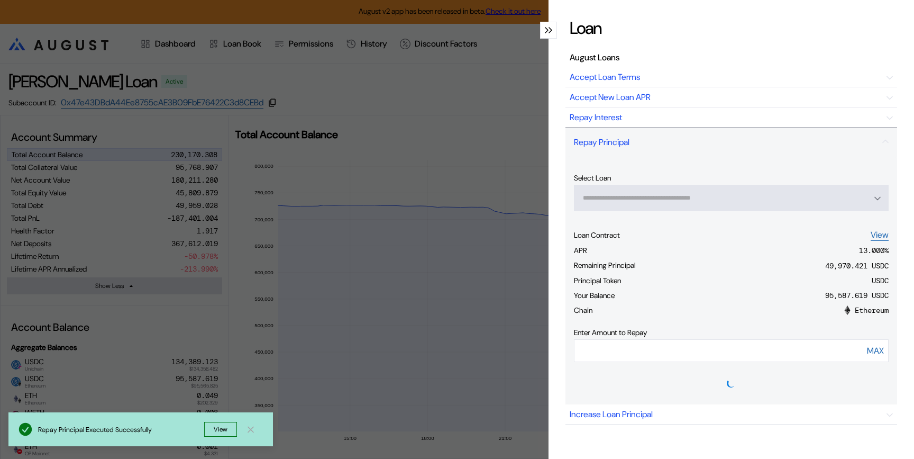
type input "**********"
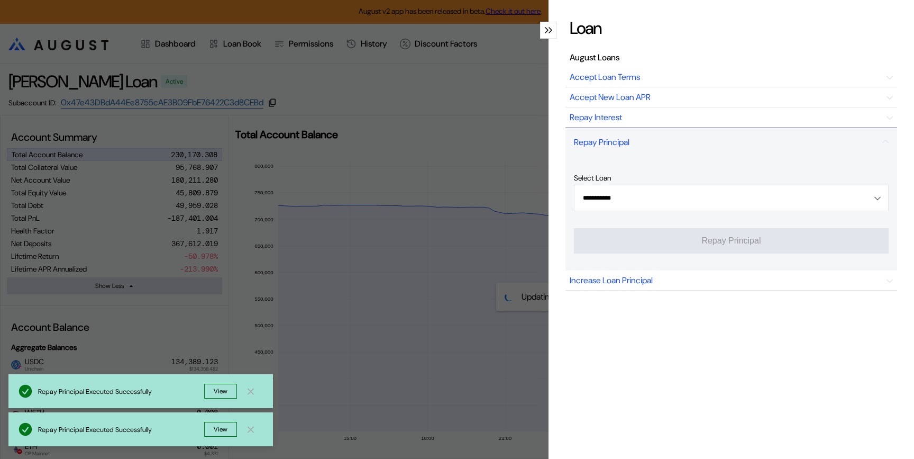
click at [104, 205] on div "**********" at bounding box center [457, 229] width 914 height 459
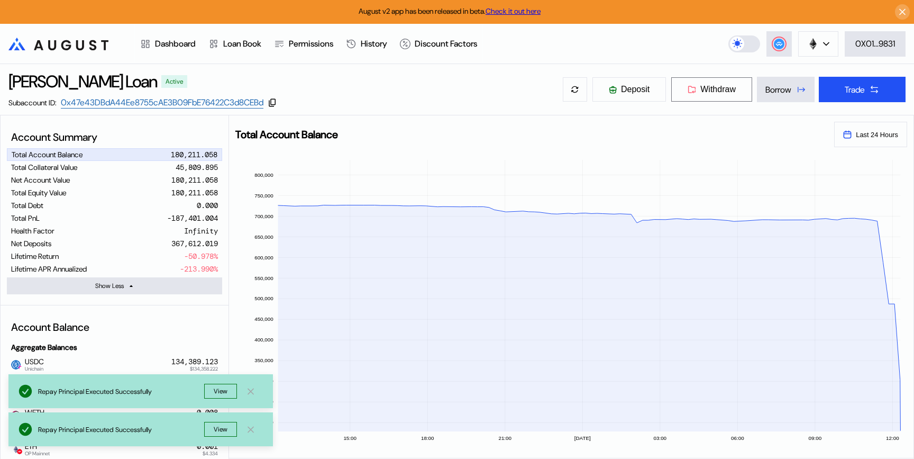
click at [715, 92] on span "Withdraw" at bounding box center [718, 90] width 35 height 10
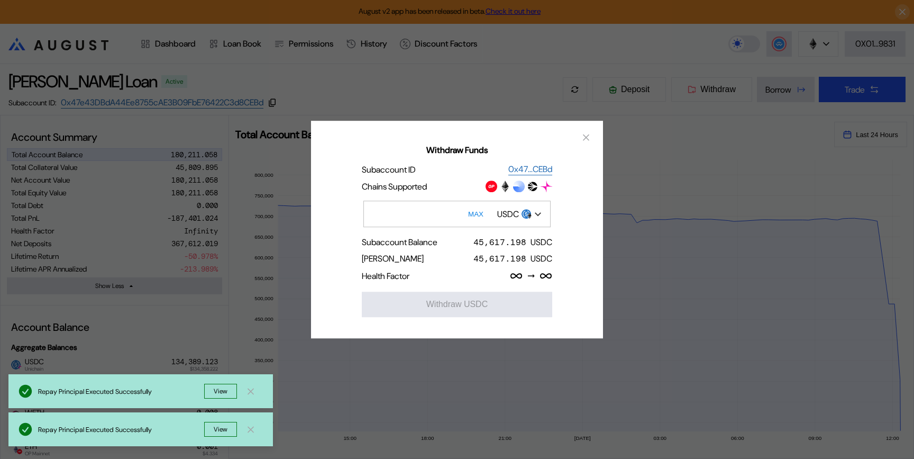
click at [473, 219] on button "MAX" at bounding box center [476, 214] width 22 height 24
type input "**********"
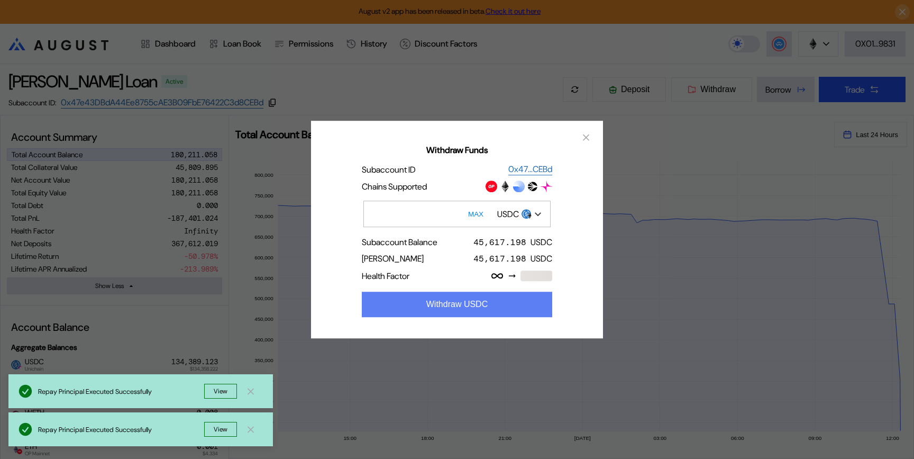
click at [458, 309] on button "Withdraw USDC" at bounding box center [457, 304] width 191 height 25
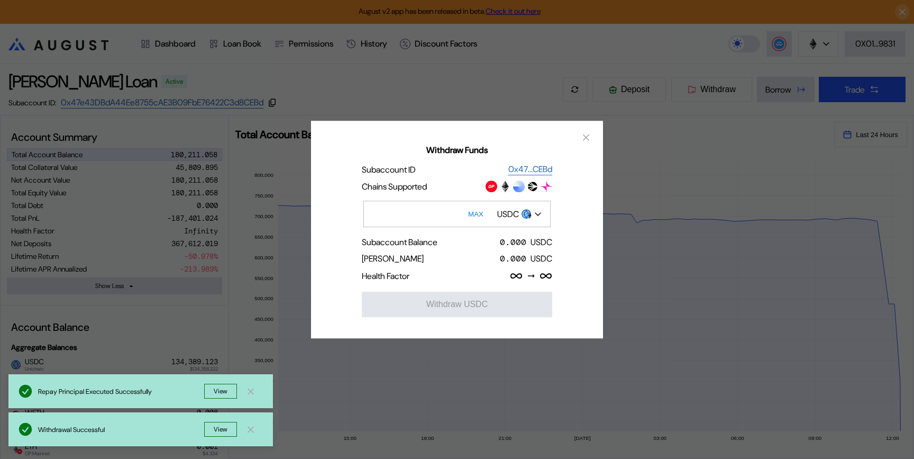
click at [501, 210] on div "USDC" at bounding box center [508, 213] width 22 height 11
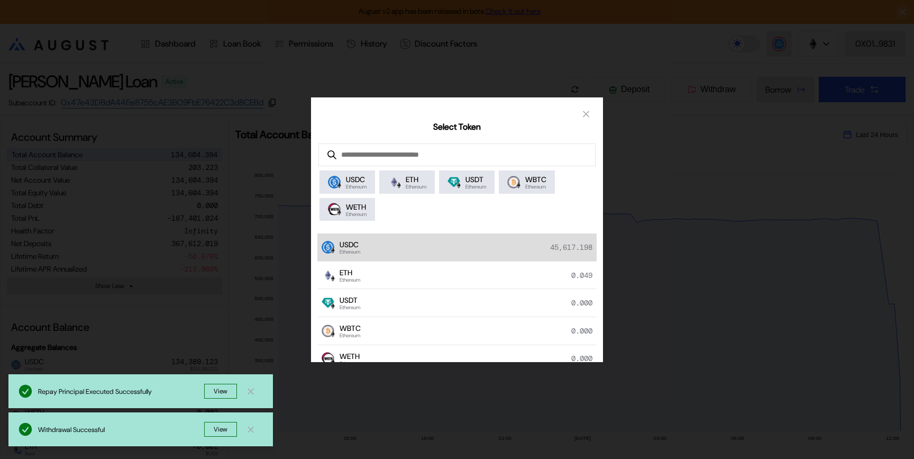
scroll to position [23, 0]
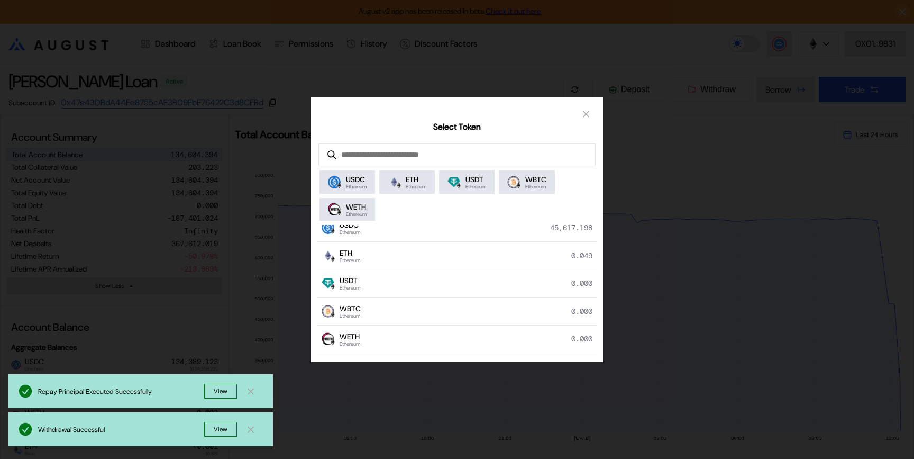
click at [684, 198] on div "Select Token USDC Ethereum ETH Ethereum USDT Ethereum WBTC Ethereum WETH Ethere…" at bounding box center [457, 229] width 914 height 459
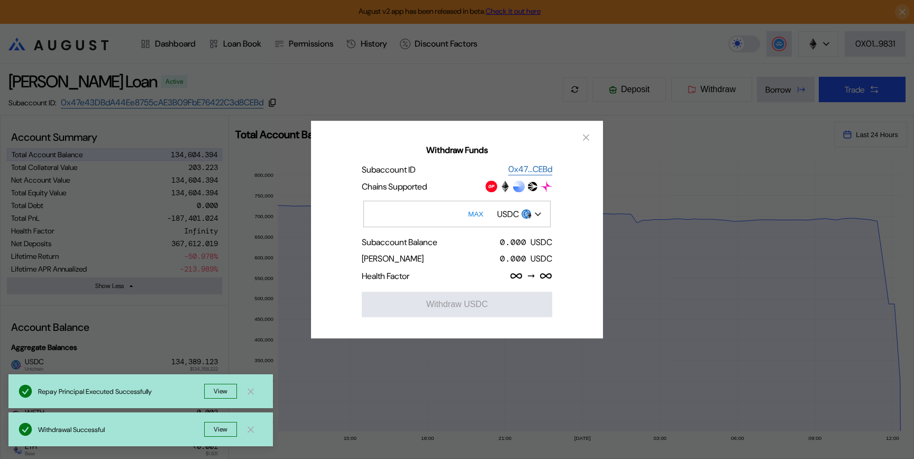
click at [827, 30] on div "Withdraw Funds Subaccount ID 0x47...CEBd Chains Supported MAX USDC Subaccount B…" at bounding box center [457, 229] width 914 height 459
click at [812, 41] on div "Withdraw Funds Subaccount ID 0x47...CEBd Chains Supported MAX USDC Subaccount B…" at bounding box center [457, 229] width 914 height 459
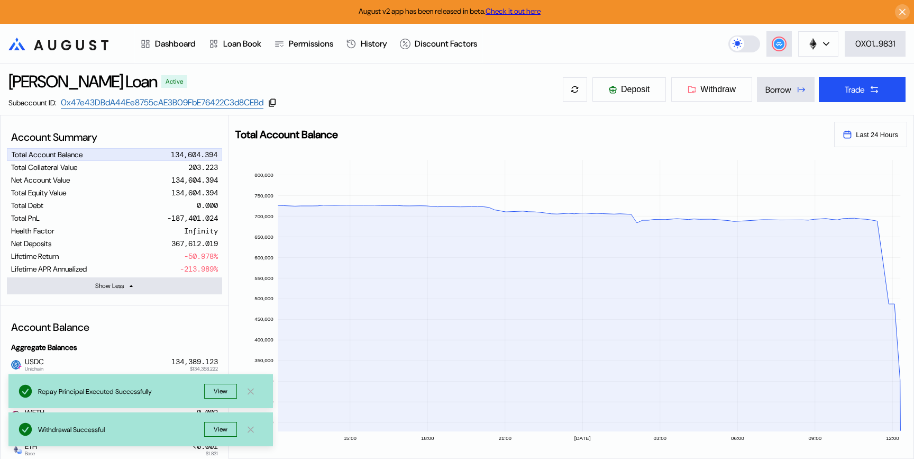
click at [812, 41] on img at bounding box center [814, 44] width 12 height 12
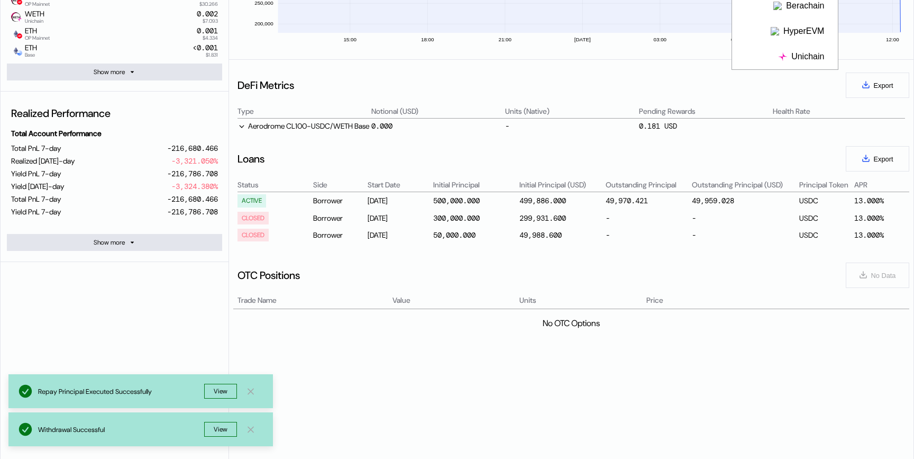
scroll to position [306, 0]
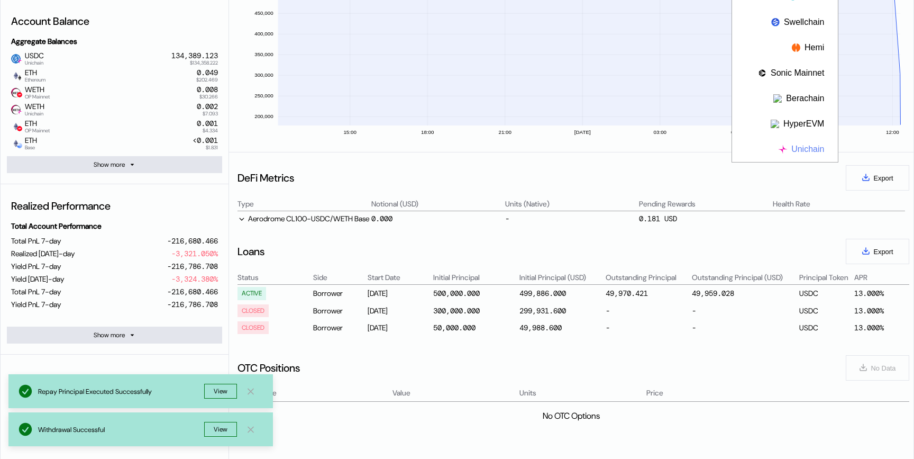
click at [807, 149] on button "Unichain" at bounding box center [785, 149] width 106 height 25
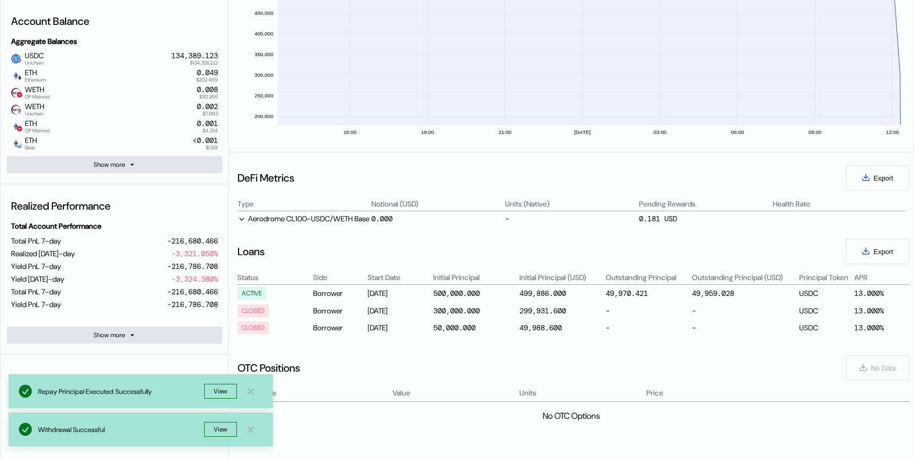
scroll to position [0, 0]
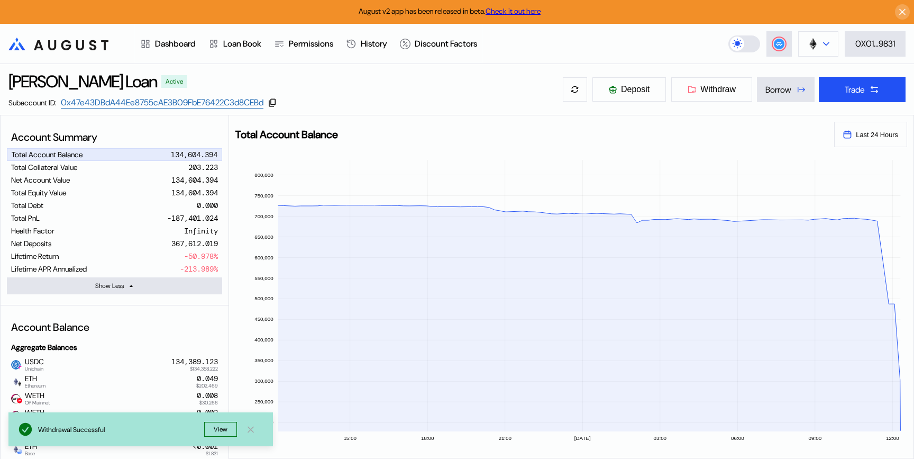
click at [816, 49] on img at bounding box center [814, 44] width 12 height 12
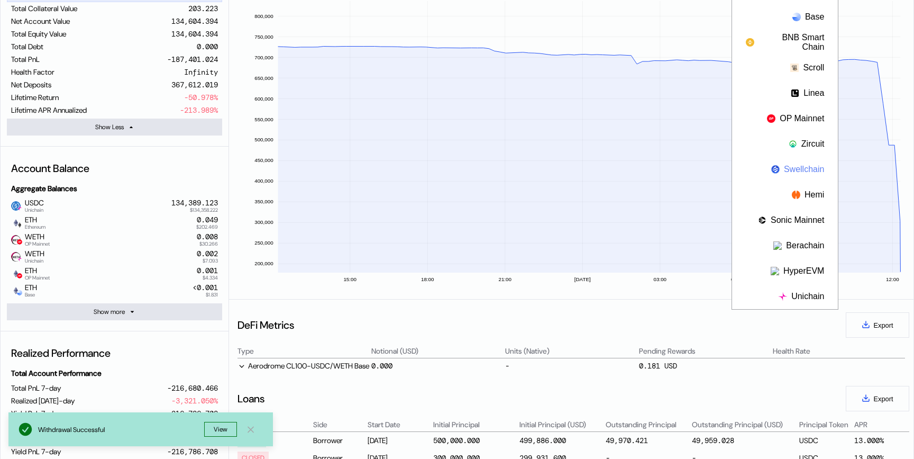
scroll to position [184, 0]
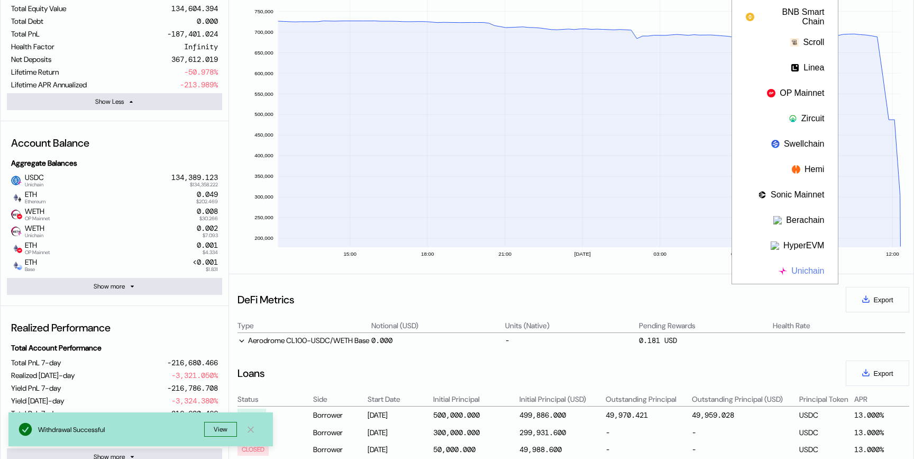
click at [802, 269] on button "Unichain" at bounding box center [785, 270] width 106 height 25
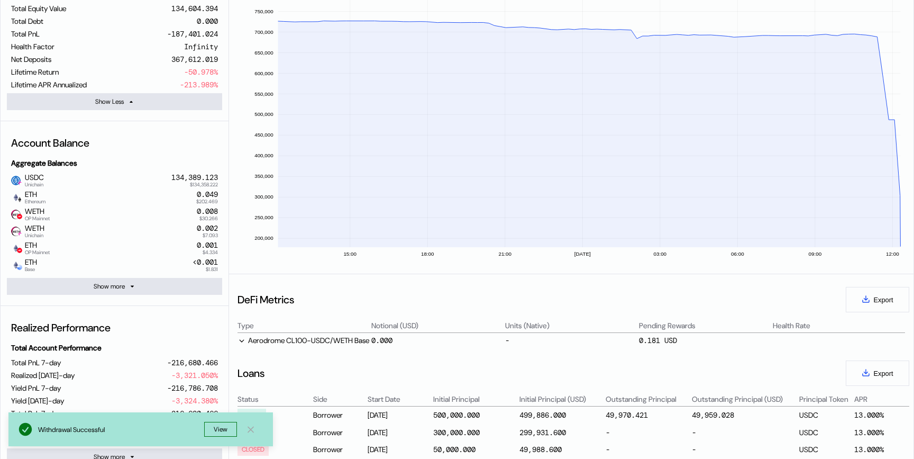
scroll to position [0, 0]
